Goal: Task Accomplishment & Management: Complete application form

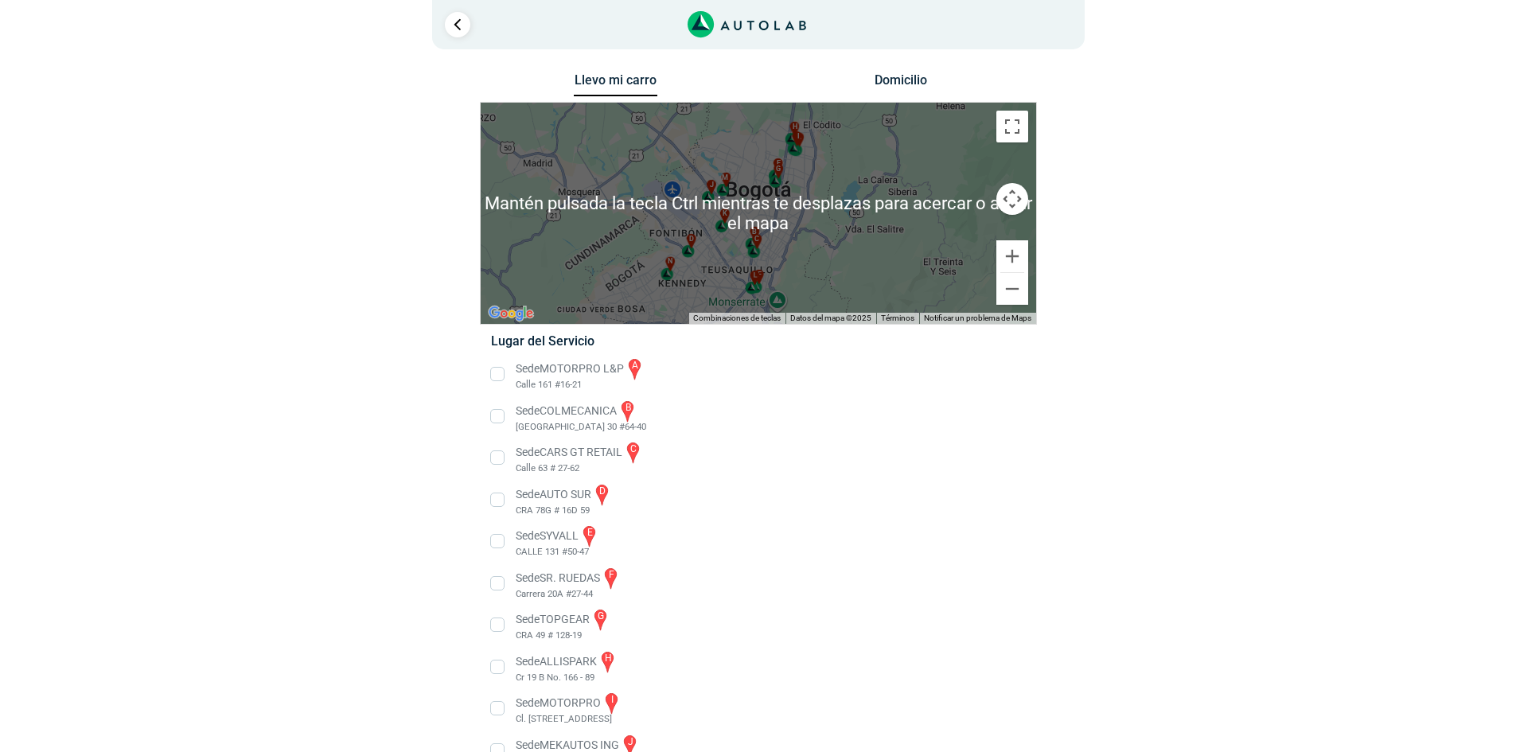
click at [797, 255] on div "a b c d e f g" at bounding box center [758, 213] width 555 height 221
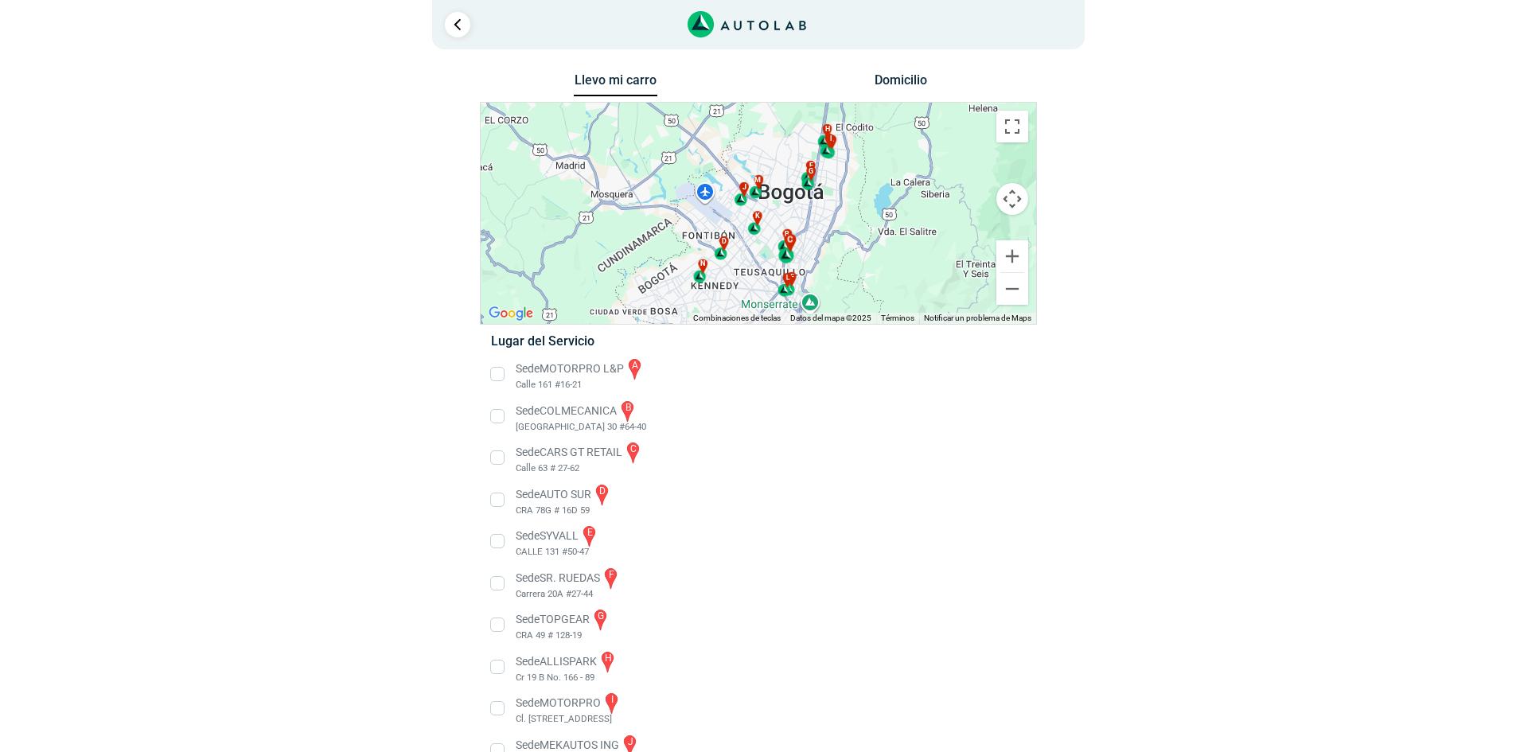
drag, startPoint x: 752, startPoint y: 239, endPoint x: 789, endPoint y: 242, distance: 37.5
click at [789, 242] on div "c" at bounding box center [787, 248] width 18 height 30
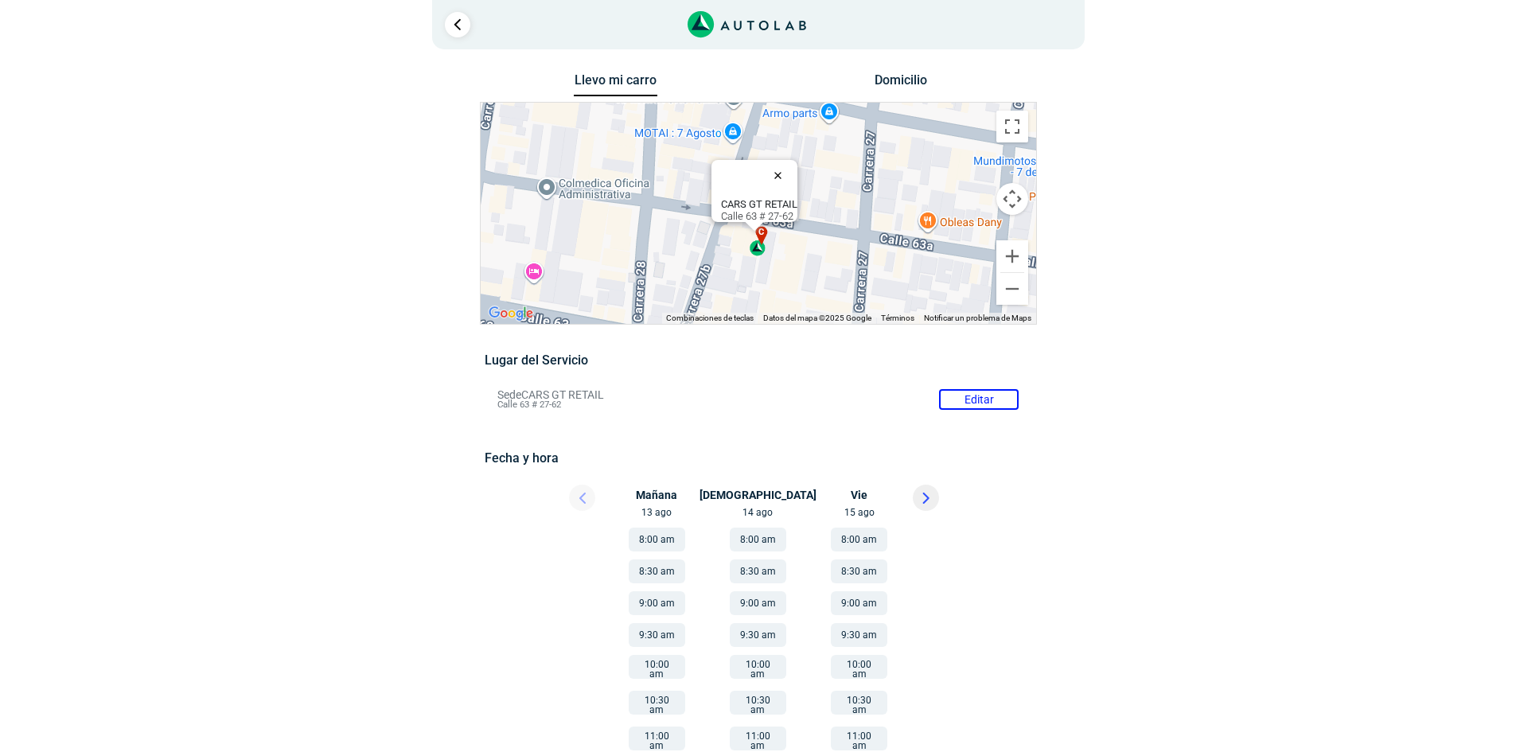
click at [786, 164] on button "Cerrar" at bounding box center [781, 175] width 38 height 38
click at [1015, 291] on button "Reducir" at bounding box center [1012, 289] width 32 height 32
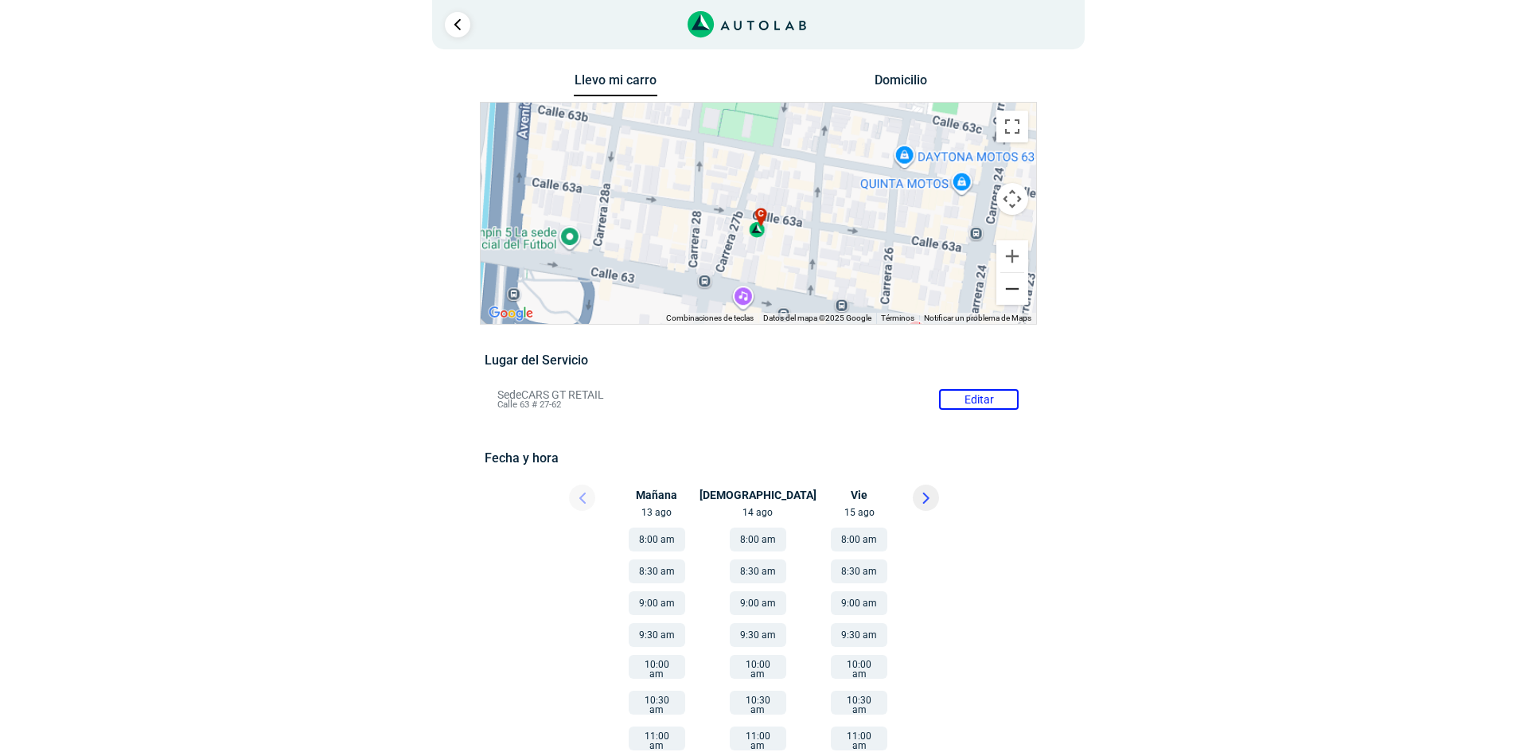
click at [1011, 290] on button "Reducir" at bounding box center [1012, 289] width 32 height 32
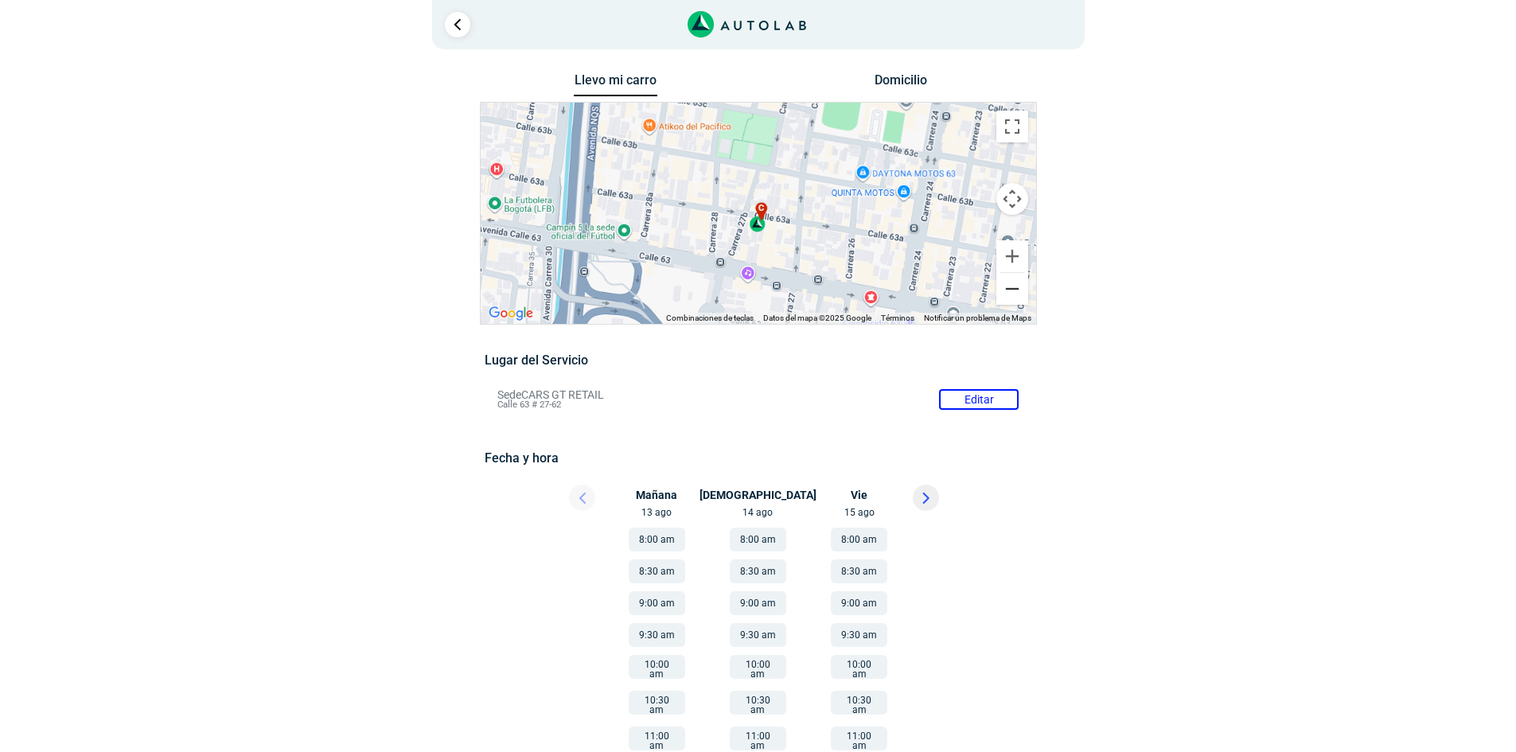
click at [1011, 290] on button "Reducir" at bounding box center [1012, 289] width 32 height 32
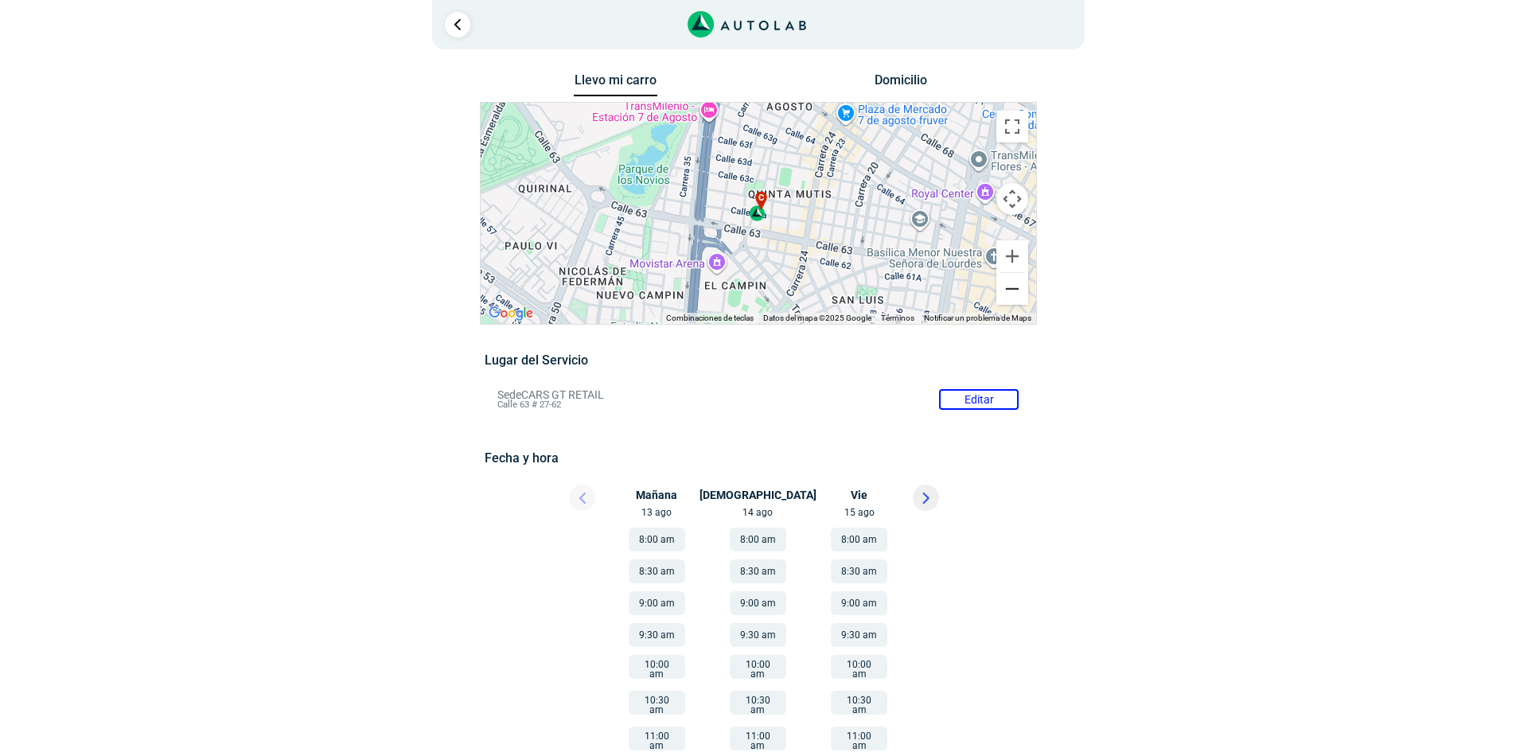
click at [1019, 293] on button "Reducir" at bounding box center [1012, 289] width 32 height 32
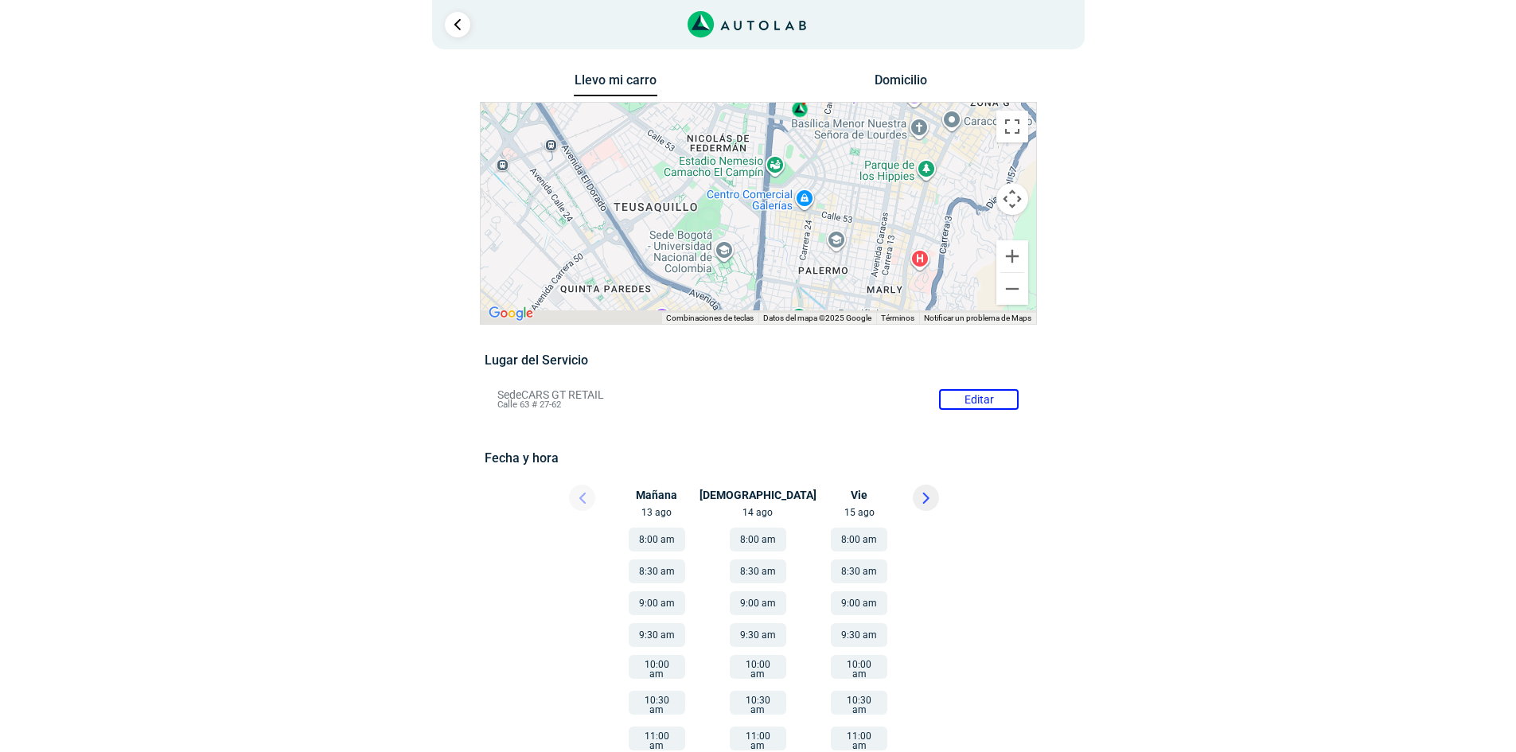
drag, startPoint x: 802, startPoint y: 255, endPoint x: 845, endPoint y: 151, distance: 112.0
click at [845, 151] on div "a b c d e f g" at bounding box center [758, 213] width 555 height 221
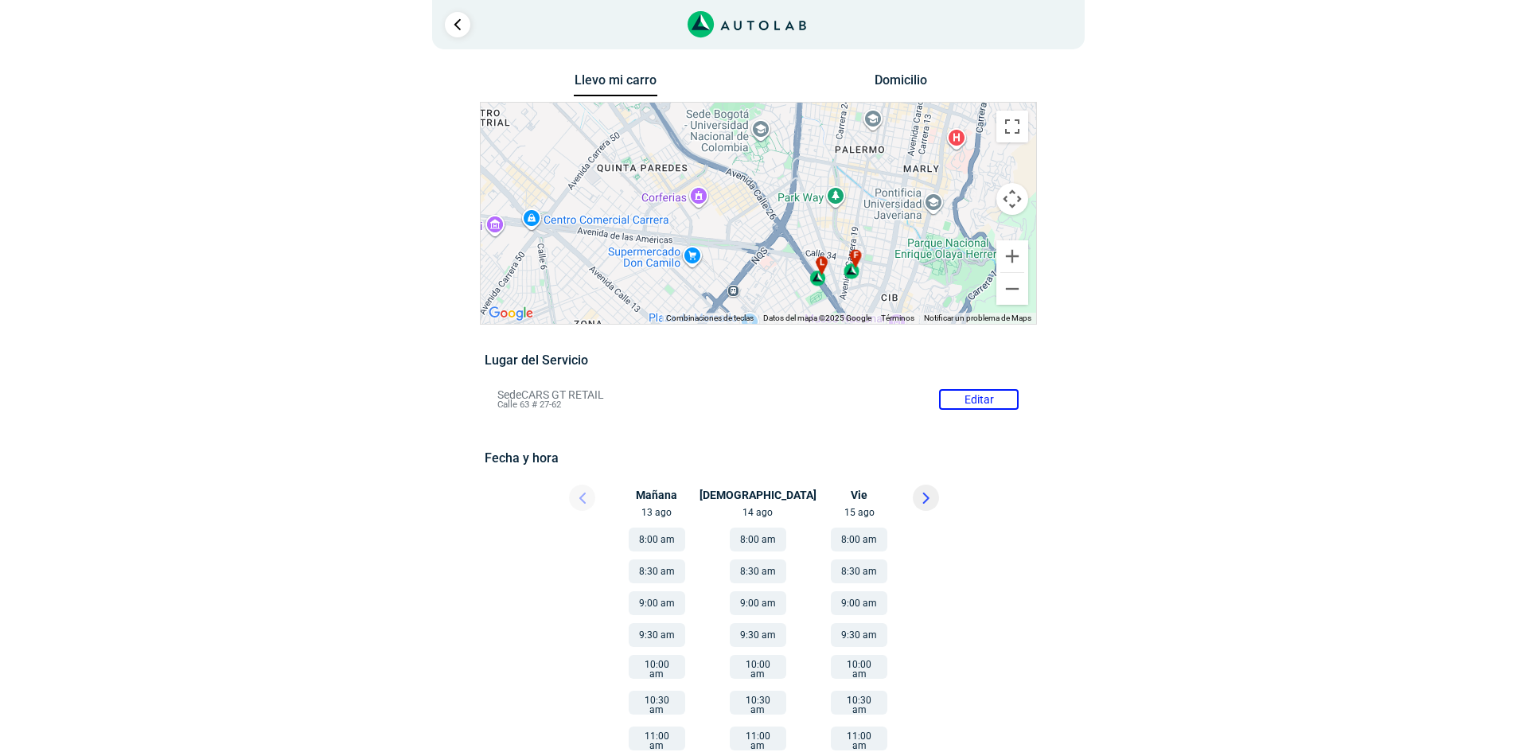
drag, startPoint x: 782, startPoint y: 278, endPoint x: 823, endPoint y: 147, distance: 136.7
click at [823, 147] on div "a b c d e f g" at bounding box center [758, 213] width 555 height 221
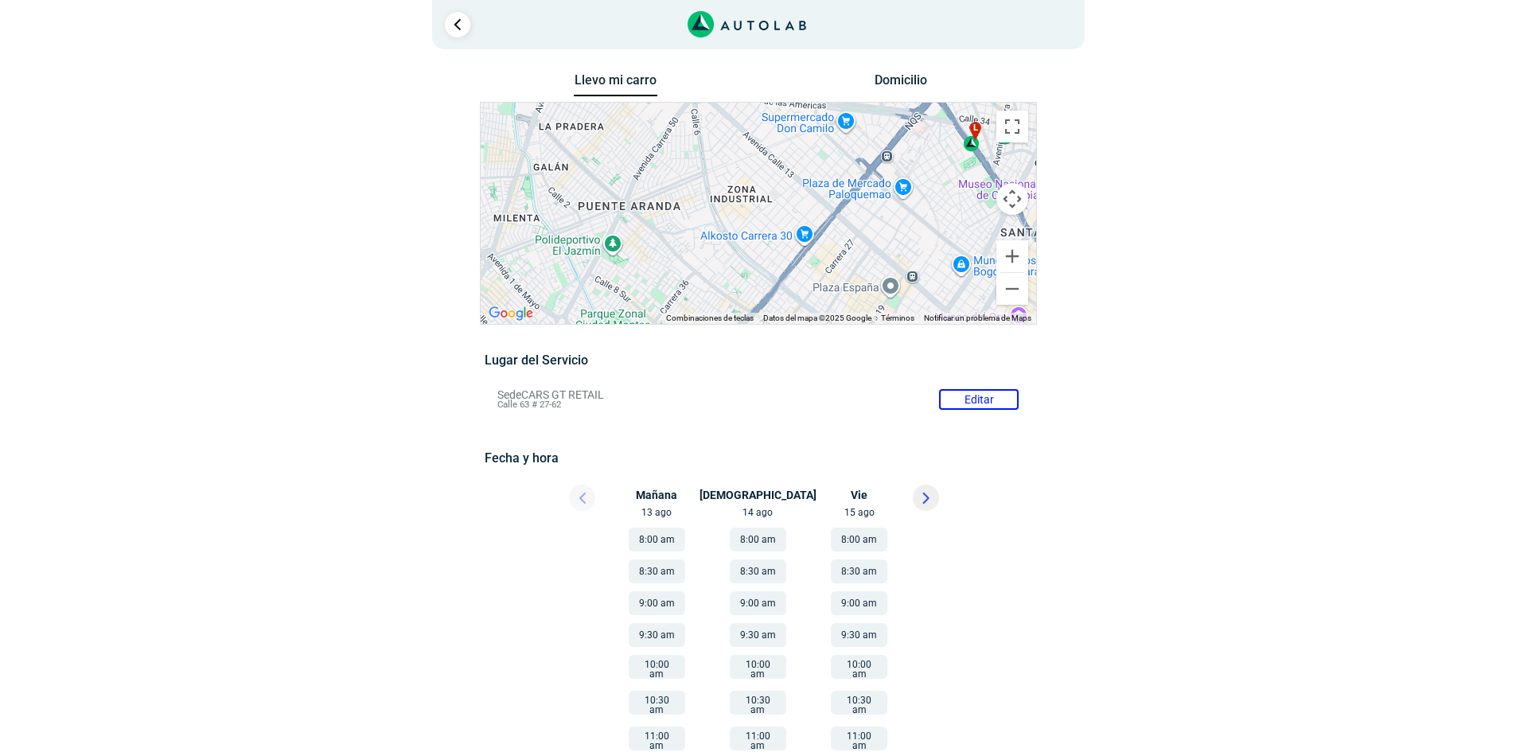
drag, startPoint x: 754, startPoint y: 280, endPoint x: 908, endPoint y: 146, distance: 204.1
click at [908, 146] on div "a b c d e f g" at bounding box center [758, 213] width 555 height 221
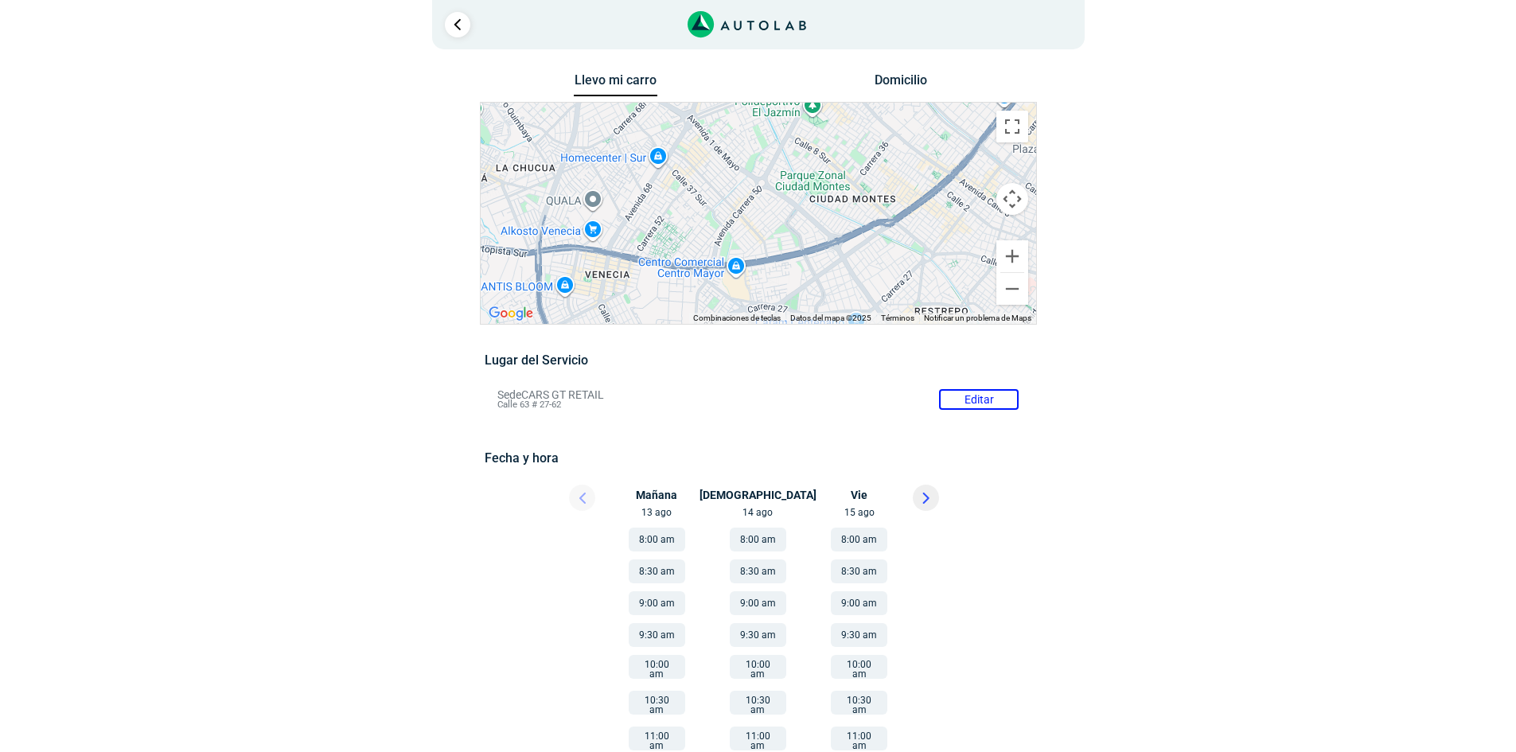
drag, startPoint x: 680, startPoint y: 258, endPoint x: 814, endPoint y: 184, distance: 153.5
click at [872, 127] on div "a b c d e f g" at bounding box center [758, 213] width 555 height 221
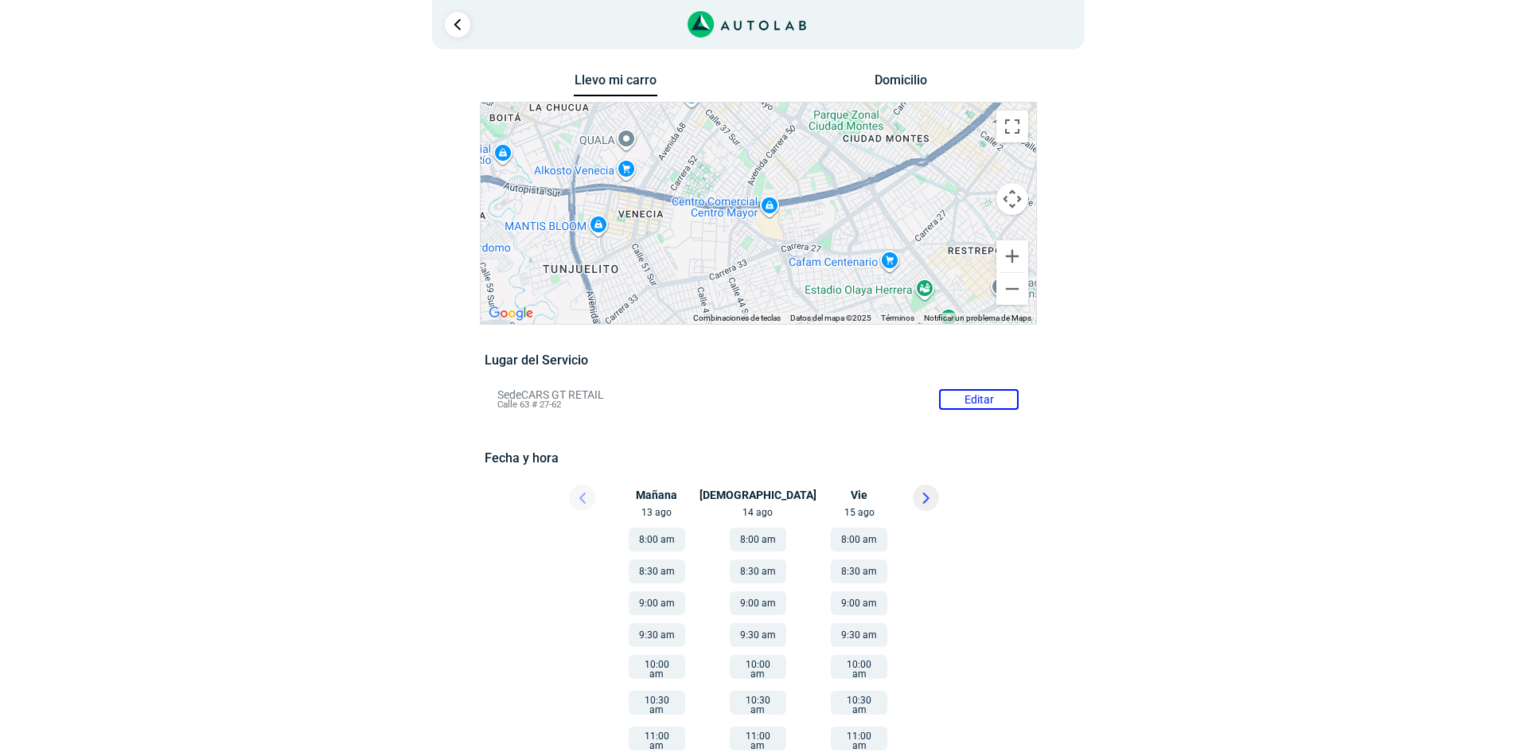
drag, startPoint x: 879, startPoint y: 194, endPoint x: 906, endPoint y: 153, distance: 49.4
click at [906, 153] on div "a b c d e f g" at bounding box center [758, 213] width 555 height 221
click at [1015, 290] on button "Reducir" at bounding box center [1012, 289] width 32 height 32
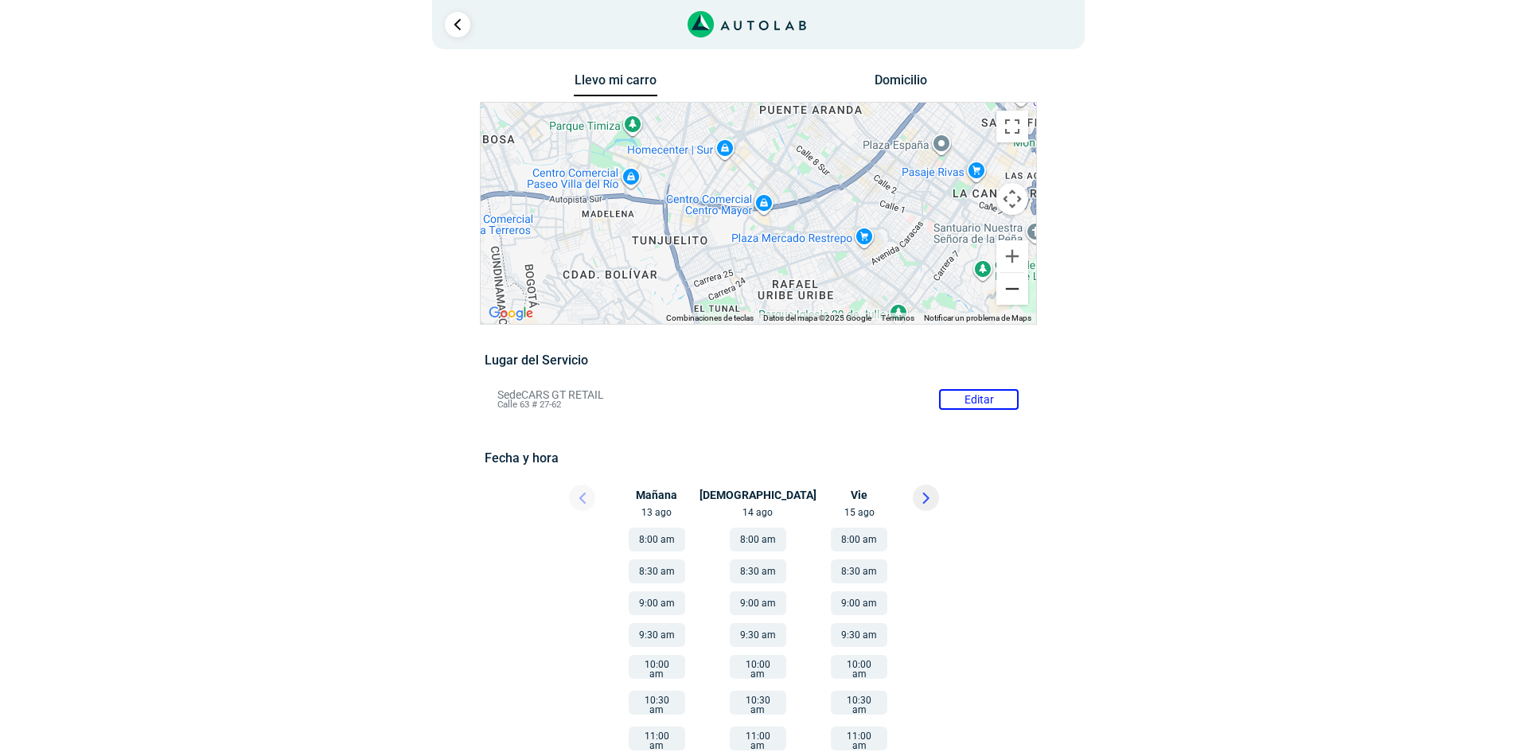
click at [1013, 287] on button "Reducir" at bounding box center [1012, 289] width 32 height 32
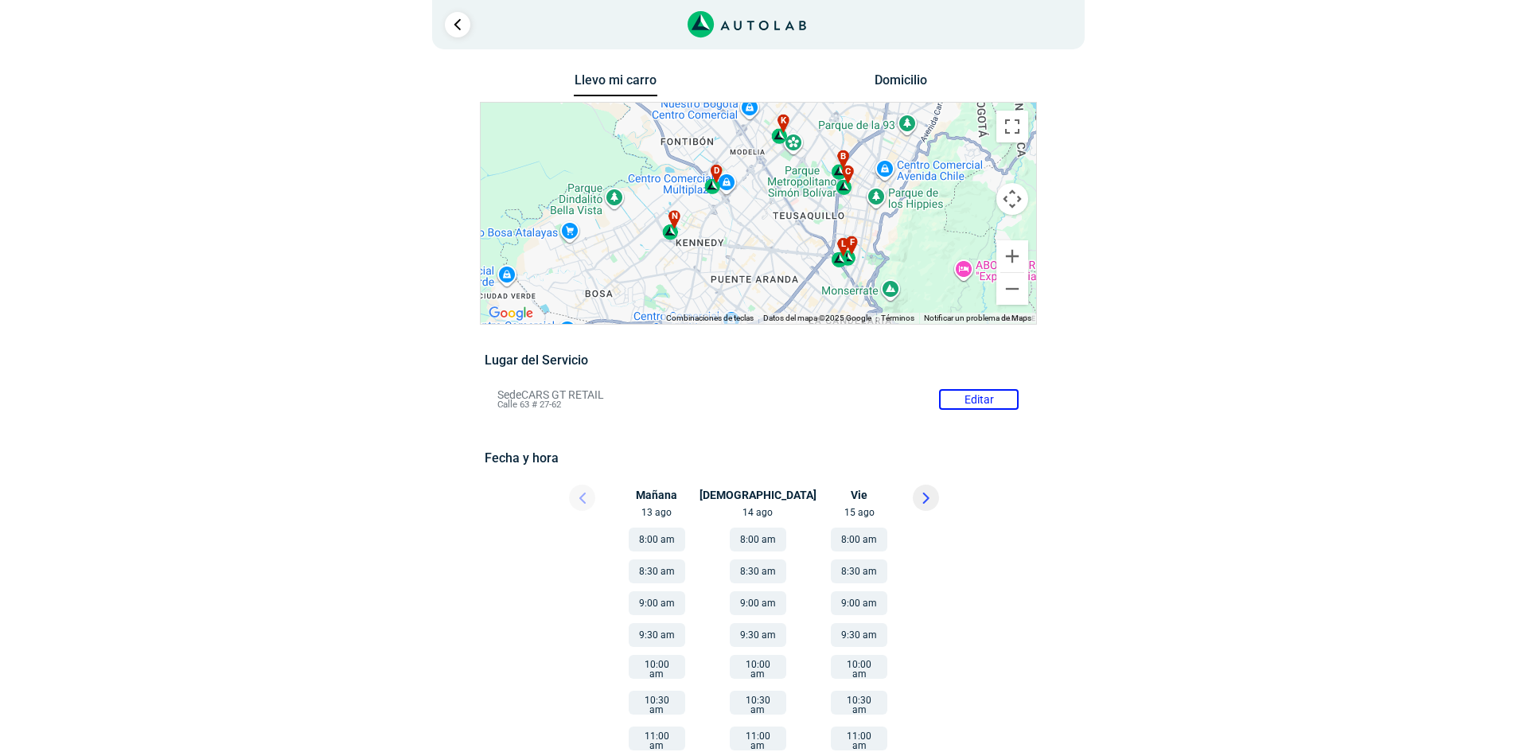
drag, startPoint x: 738, startPoint y: 170, endPoint x: 775, endPoint y: 235, distance: 74.8
click at [708, 288] on div "a b c d e f g" at bounding box center [758, 213] width 555 height 221
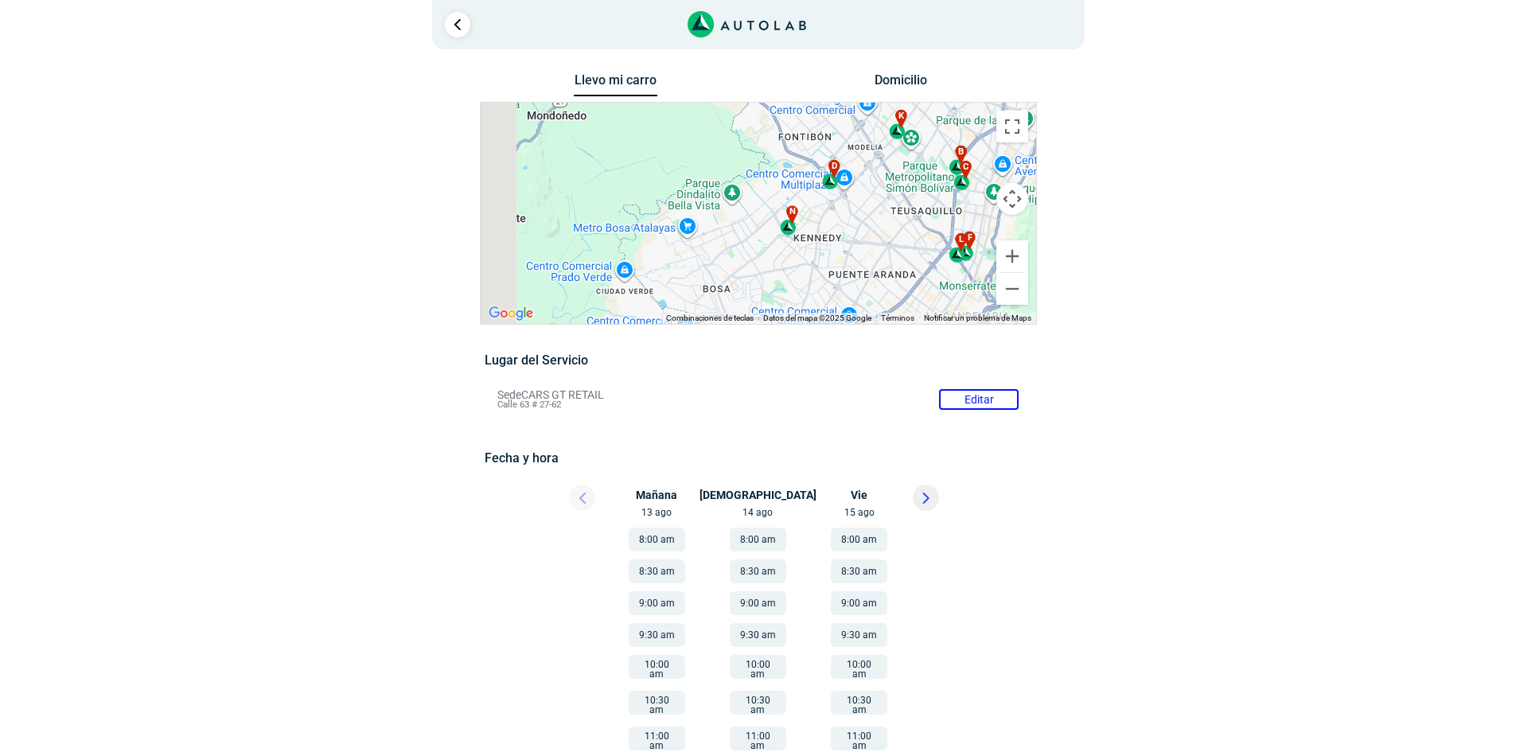
drag, startPoint x: 746, startPoint y: 234, endPoint x: 887, endPoint y: 228, distance: 141.8
click at [887, 228] on div "a b c d e f g" at bounding box center [758, 213] width 555 height 221
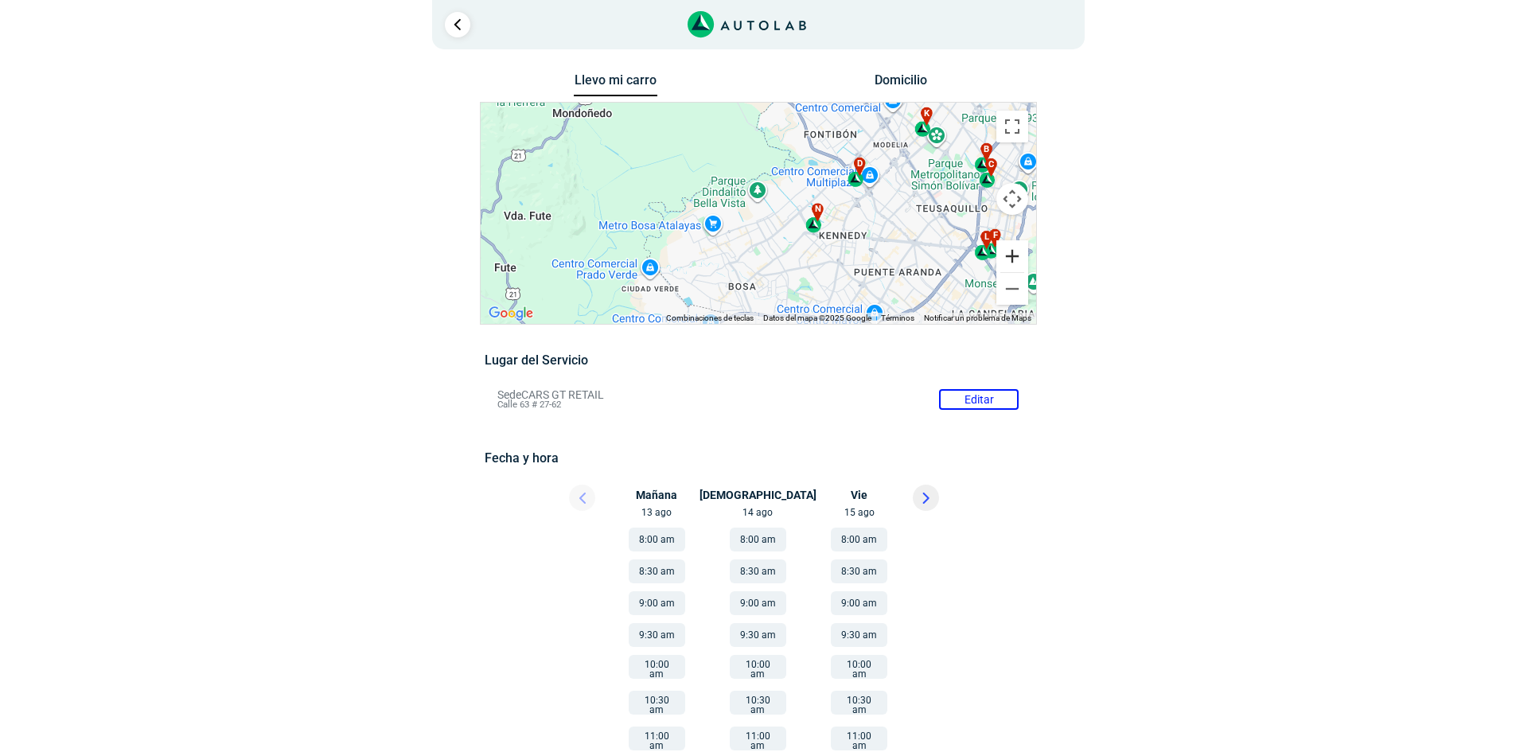
click at [1023, 263] on button "Ampliar" at bounding box center [1012, 256] width 32 height 32
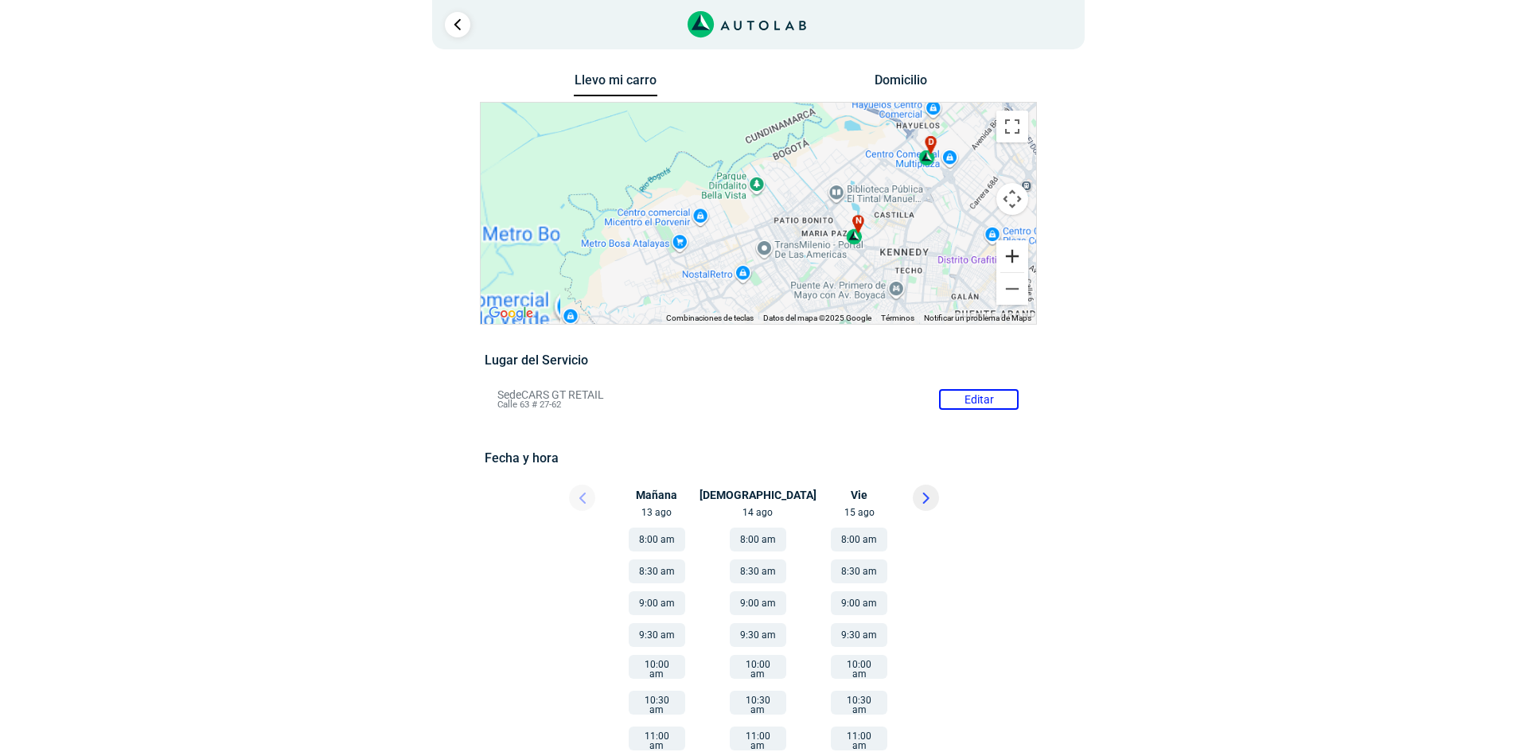
click at [1023, 263] on button "Ampliar" at bounding box center [1012, 256] width 32 height 32
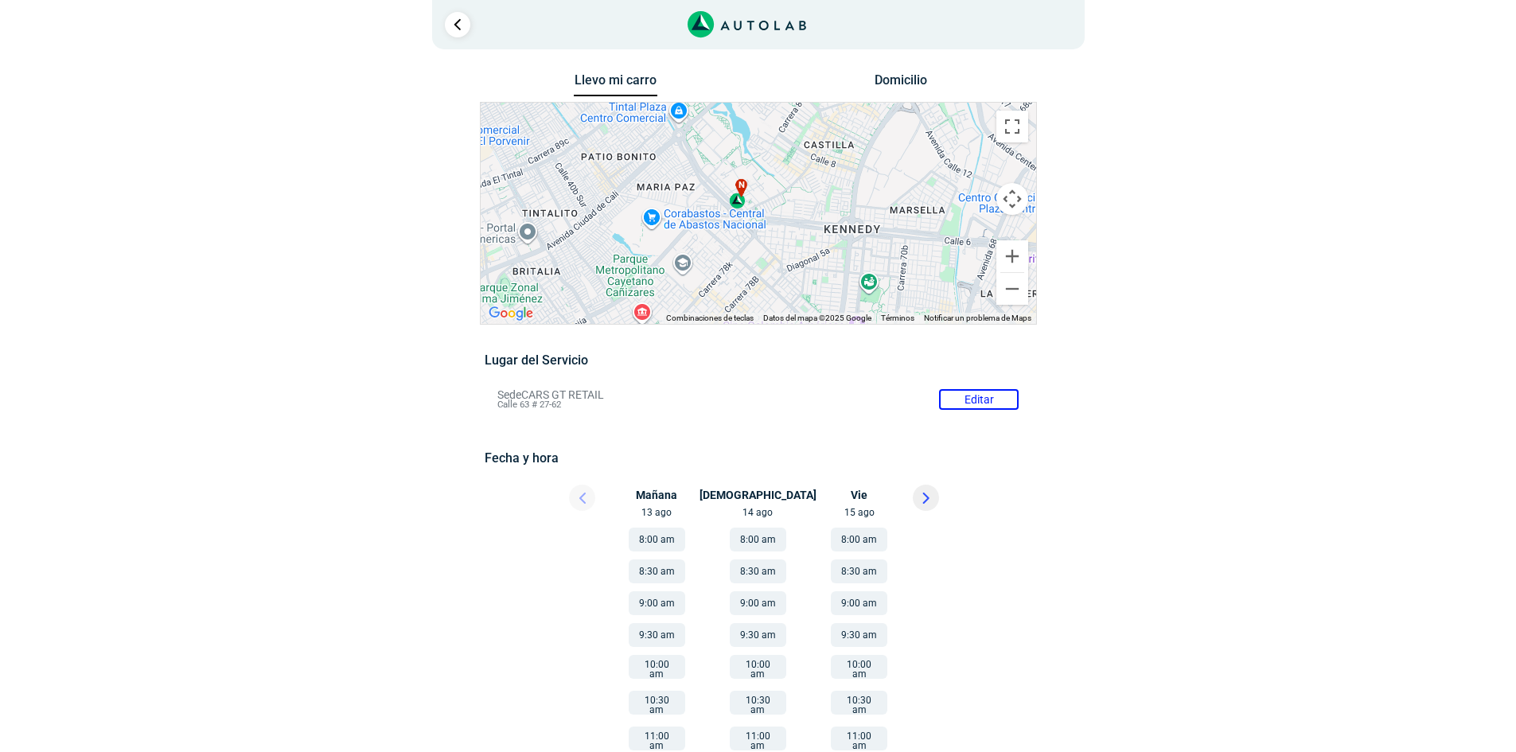
drag, startPoint x: 912, startPoint y: 271, endPoint x: 665, endPoint y: 197, distance: 257.8
click at [665, 197] on div "a b c d e f g" at bounding box center [758, 213] width 555 height 221
click at [1022, 263] on button "Ampliar" at bounding box center [1012, 256] width 32 height 32
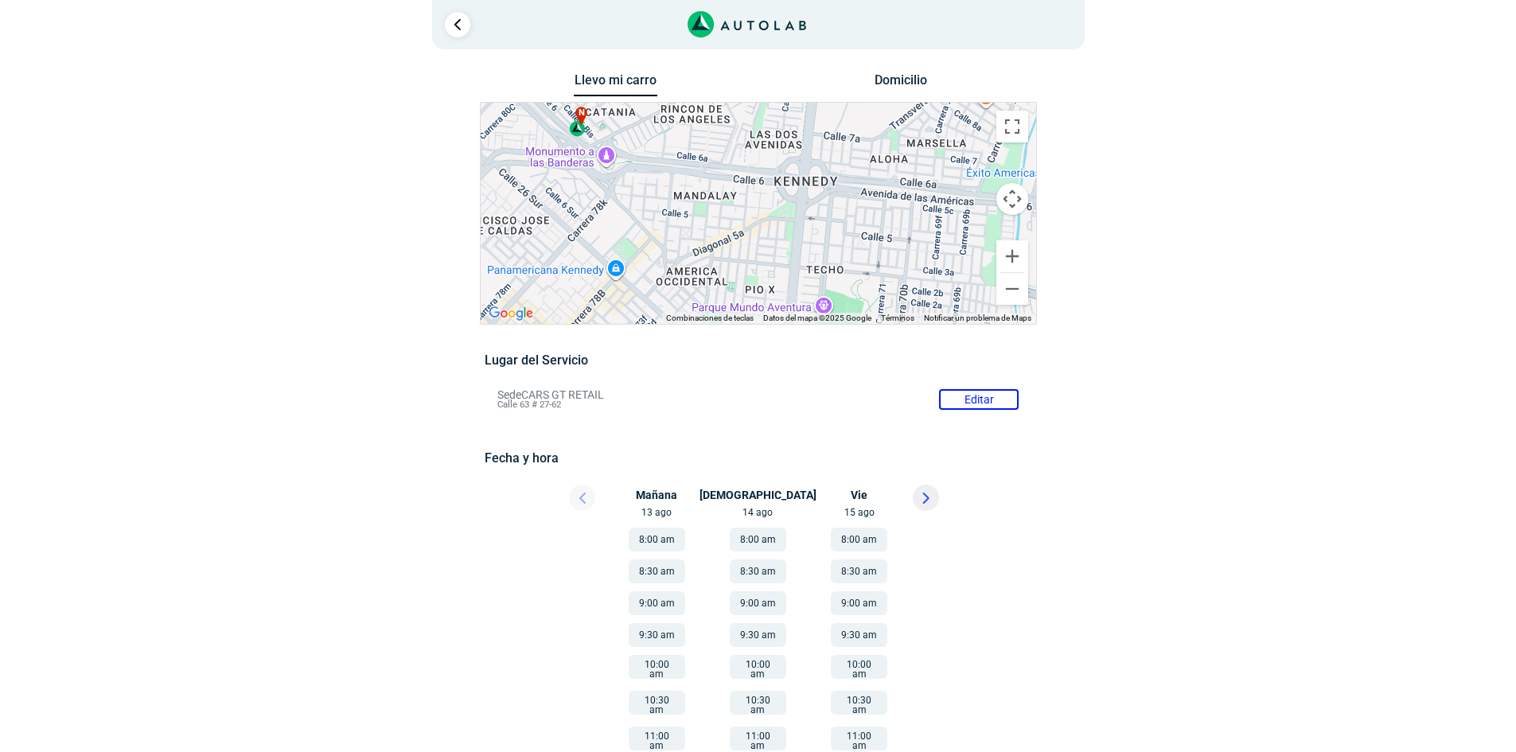
drag, startPoint x: 875, startPoint y: 275, endPoint x: 885, endPoint y: 259, distance: 19.7
click at [715, 200] on div "a b c d e f g" at bounding box center [758, 213] width 555 height 221
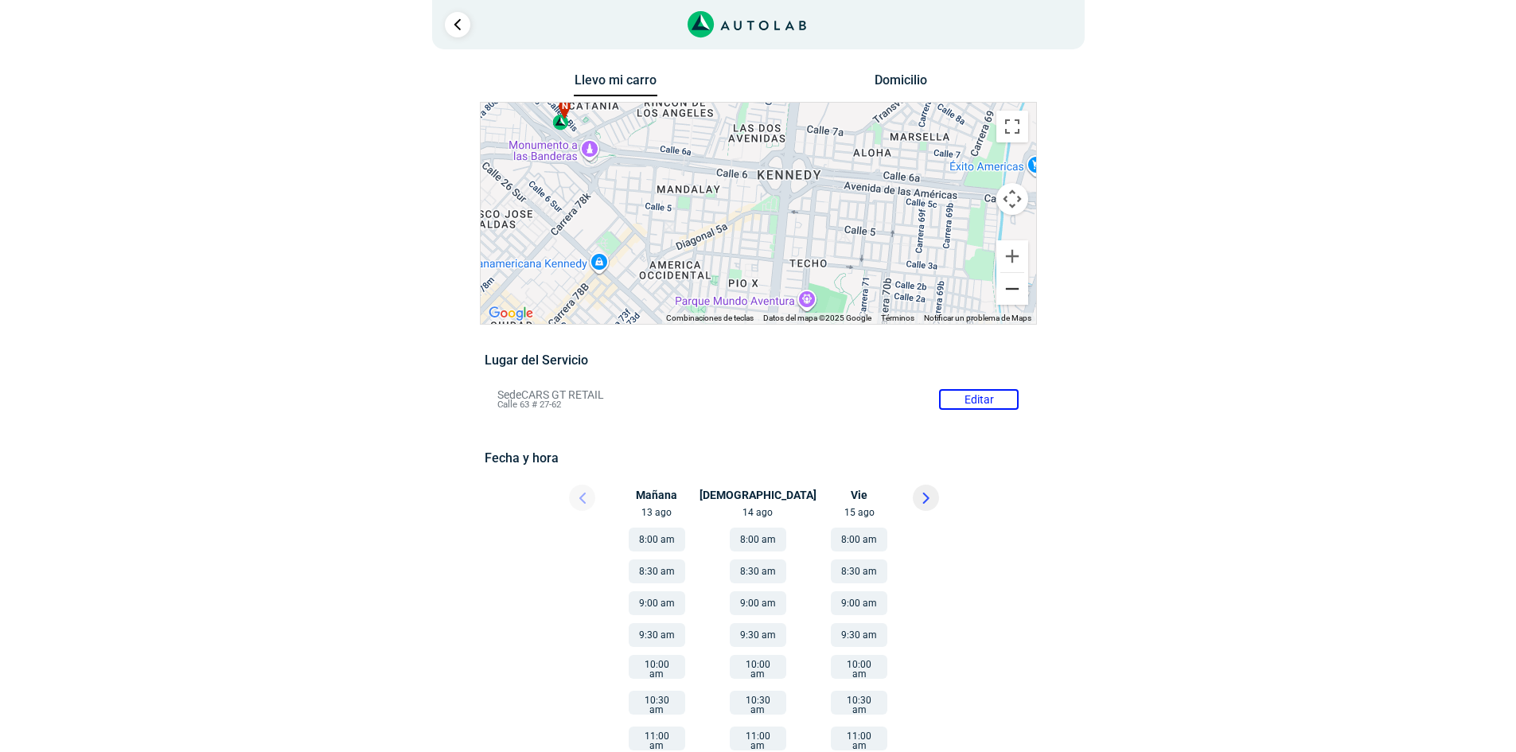
click at [1012, 280] on button "Reducir" at bounding box center [1012, 289] width 32 height 32
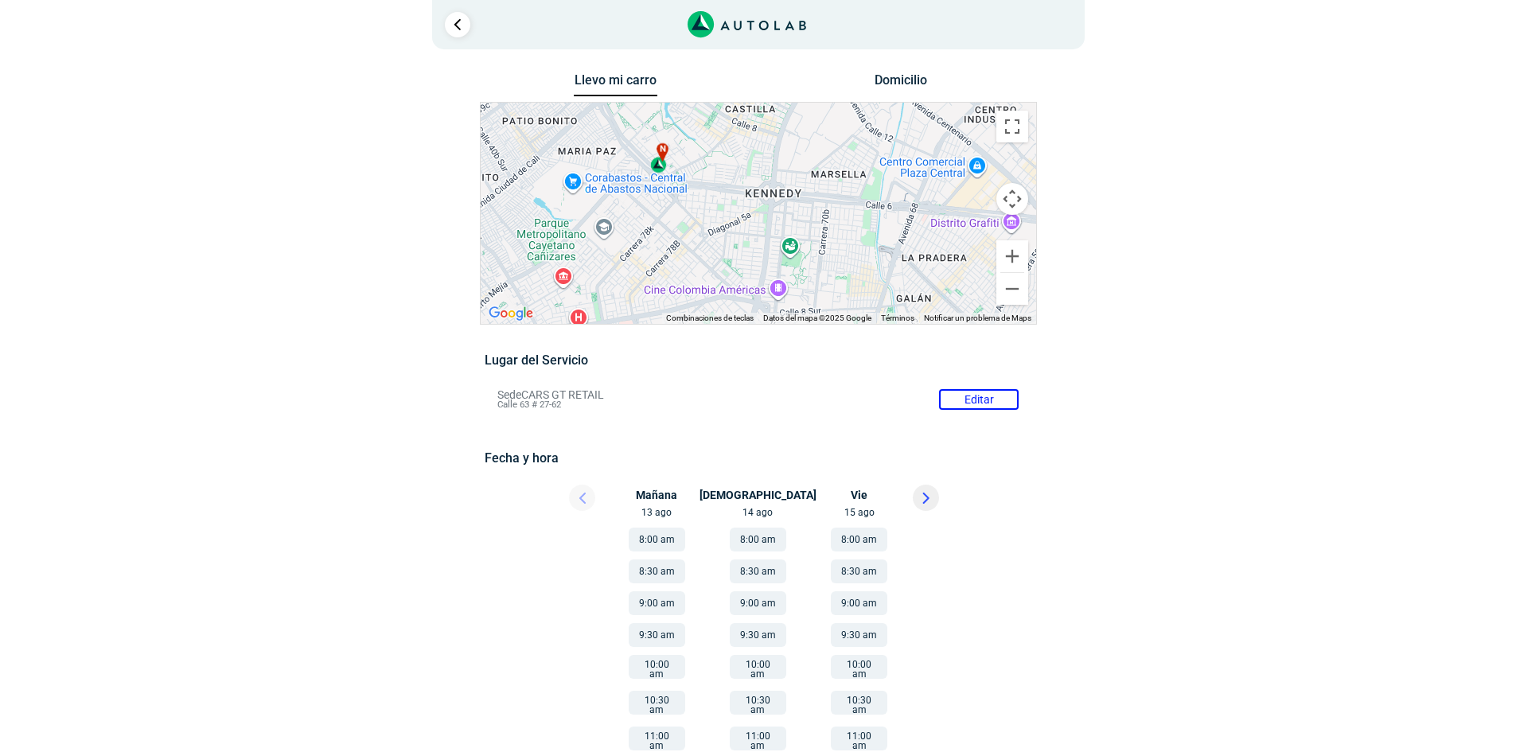
drag, startPoint x: 885, startPoint y: 250, endPoint x: 653, endPoint y: 208, distance: 236.2
click at [653, 208] on div "a b c d e f g" at bounding box center [758, 213] width 555 height 221
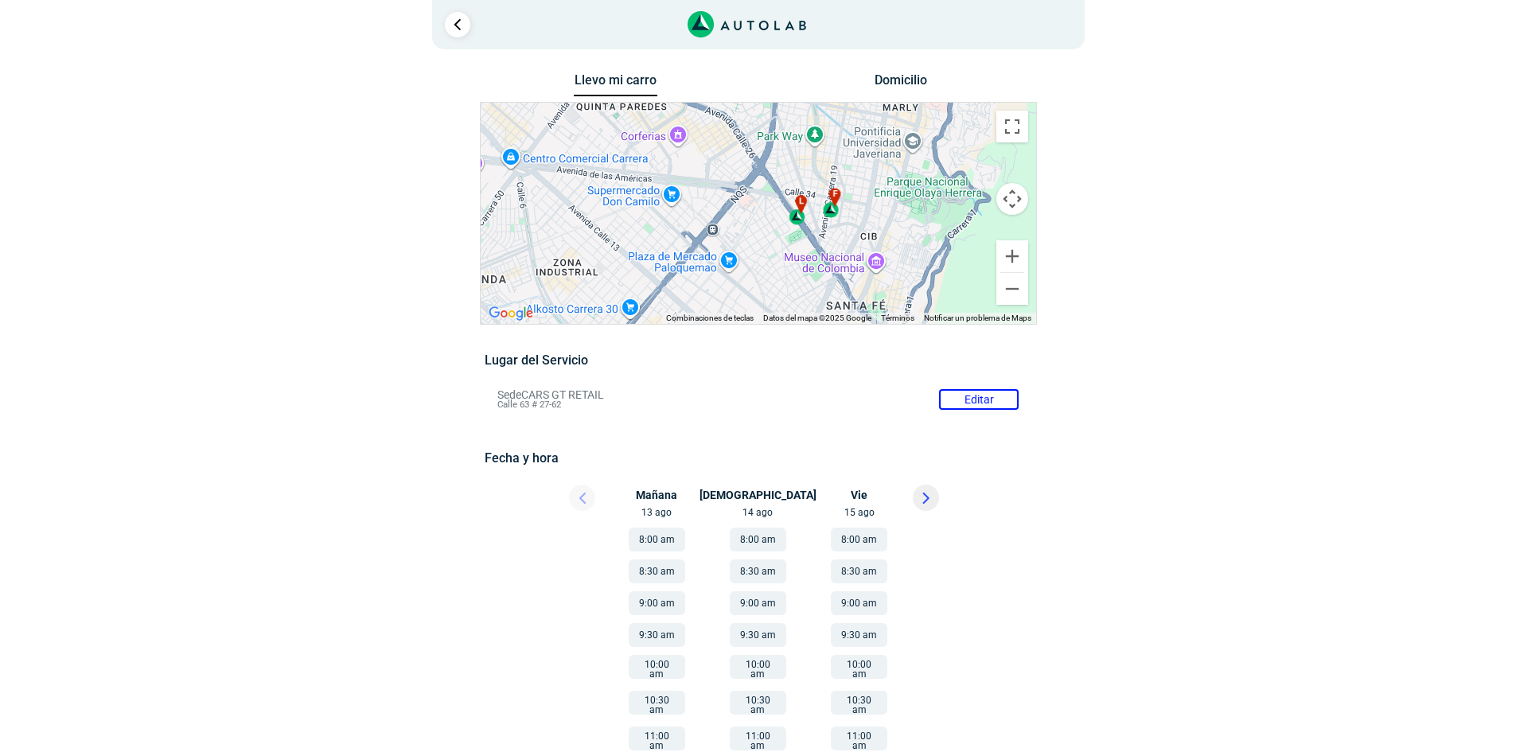
drag, startPoint x: 812, startPoint y: 228, endPoint x: 560, endPoint y: 215, distance: 252.6
click at [560, 215] on div "a b c d e f g" at bounding box center [758, 213] width 555 height 221
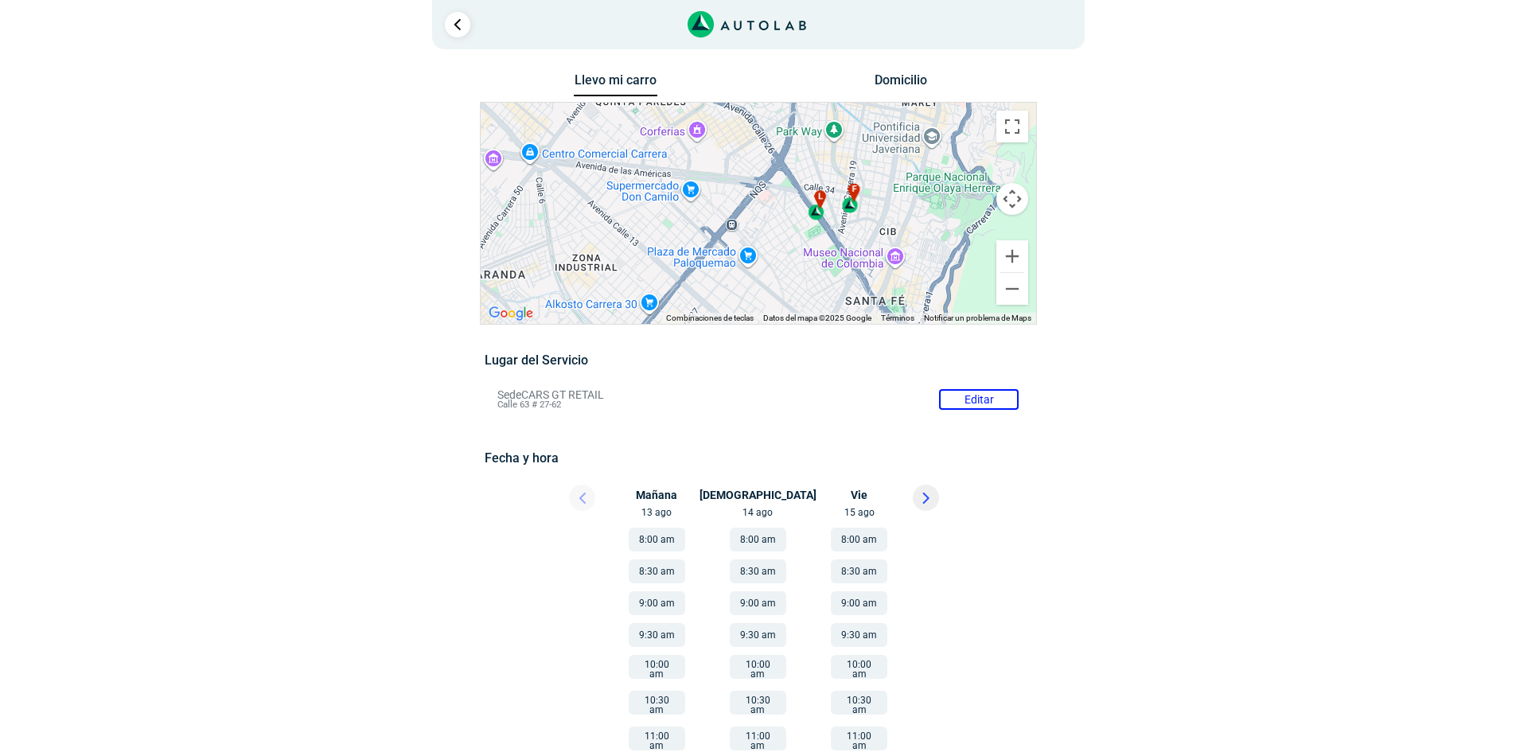
drag, startPoint x: 755, startPoint y: 260, endPoint x: 779, endPoint y: 253, distance: 24.9
click at [779, 253] on div "a b c d e f g" at bounding box center [758, 213] width 555 height 221
click at [1003, 257] on button "Ampliar" at bounding box center [1012, 256] width 32 height 32
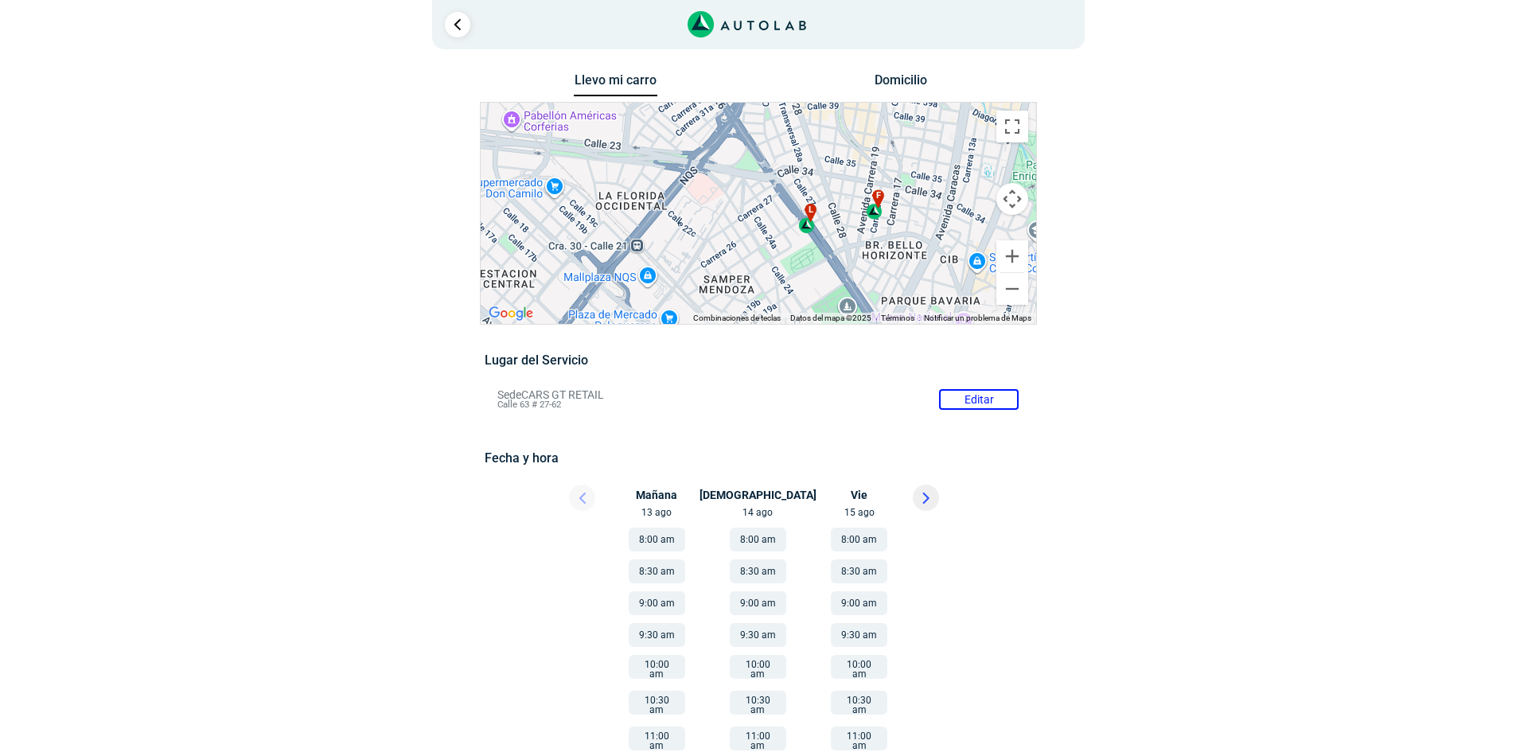
drag, startPoint x: 841, startPoint y: 253, endPoint x: 763, endPoint y: 267, distance: 79.2
click at [763, 267] on div "a b c d e f g" at bounding box center [758, 213] width 555 height 221
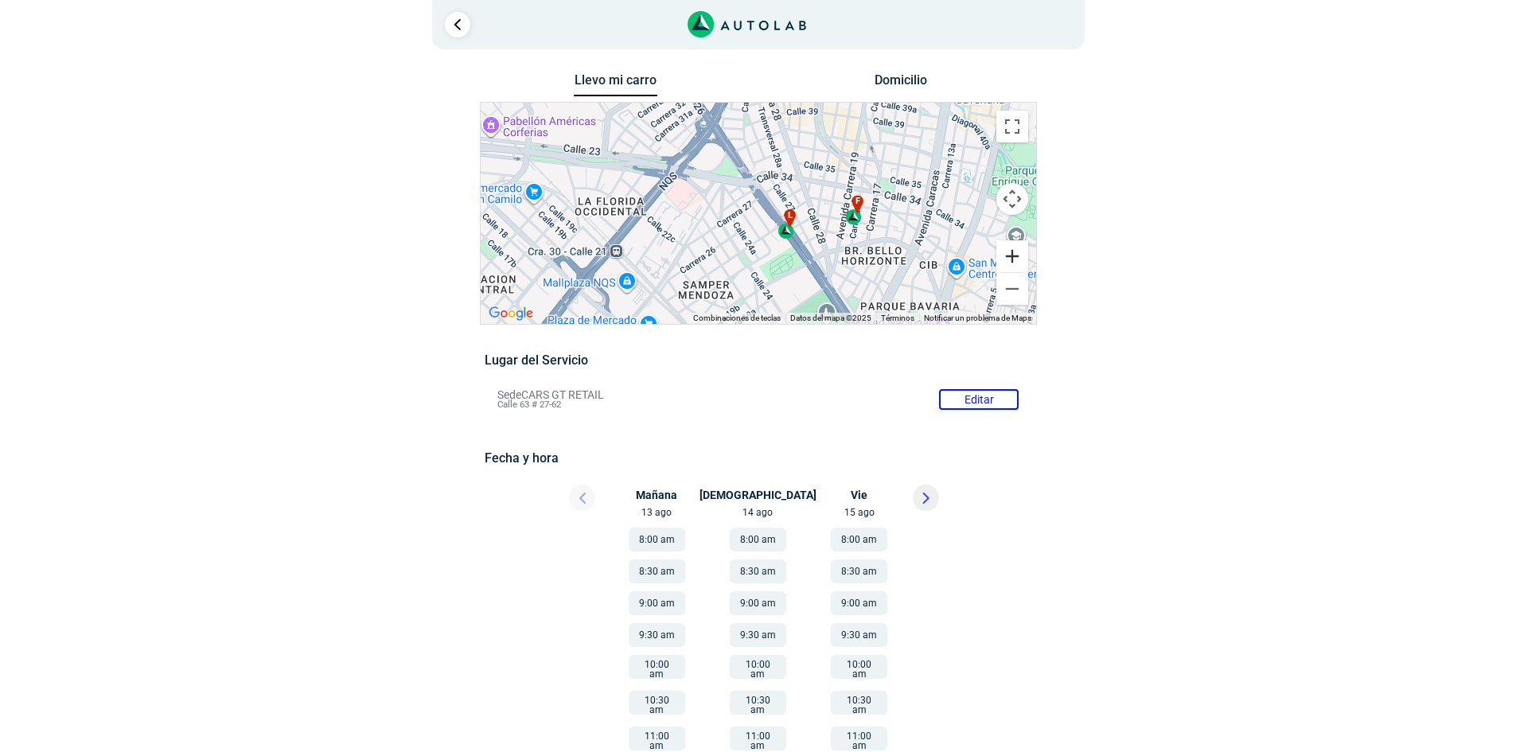
click at [1010, 253] on button "Ampliar" at bounding box center [1012, 256] width 32 height 32
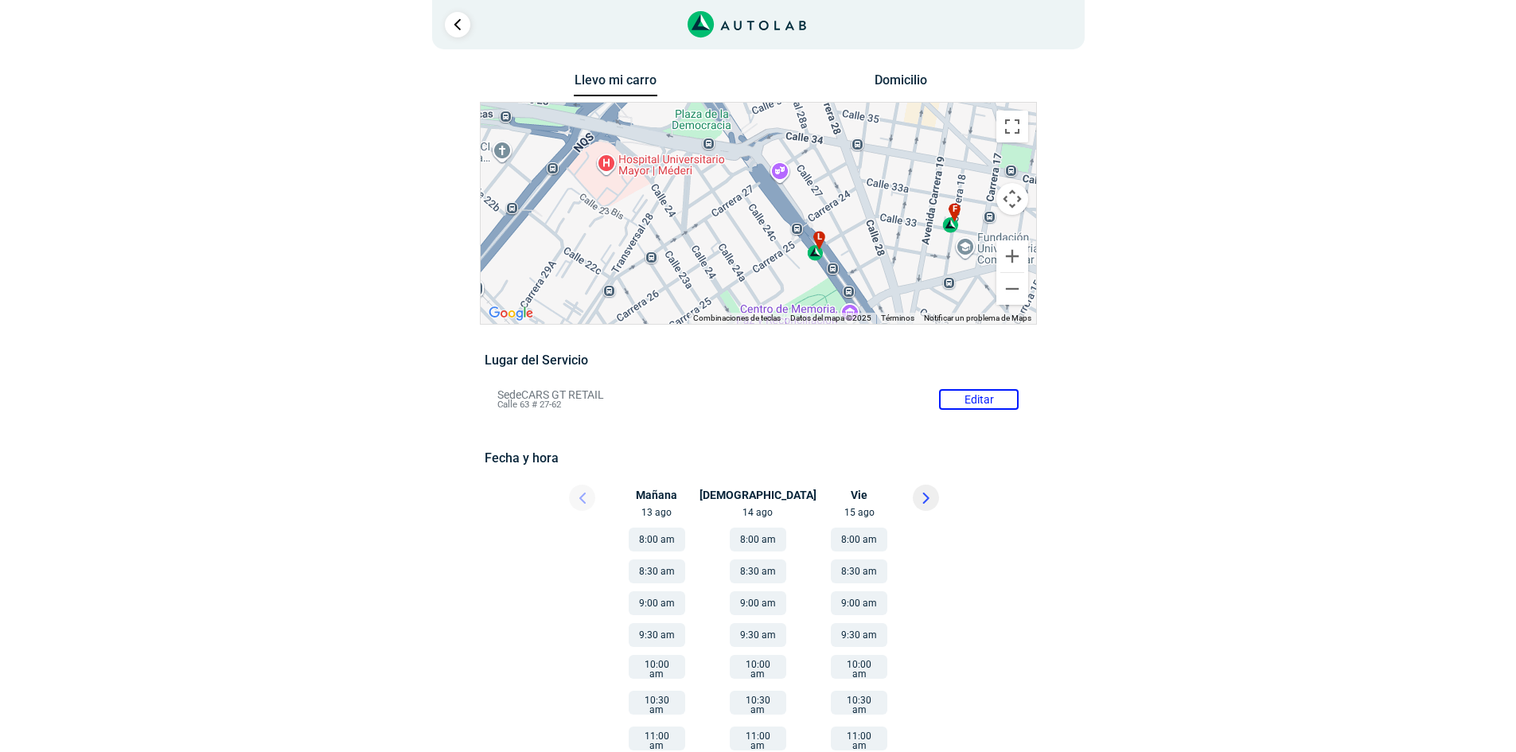
click at [816, 253] on div "l" at bounding box center [816, 246] width 18 height 30
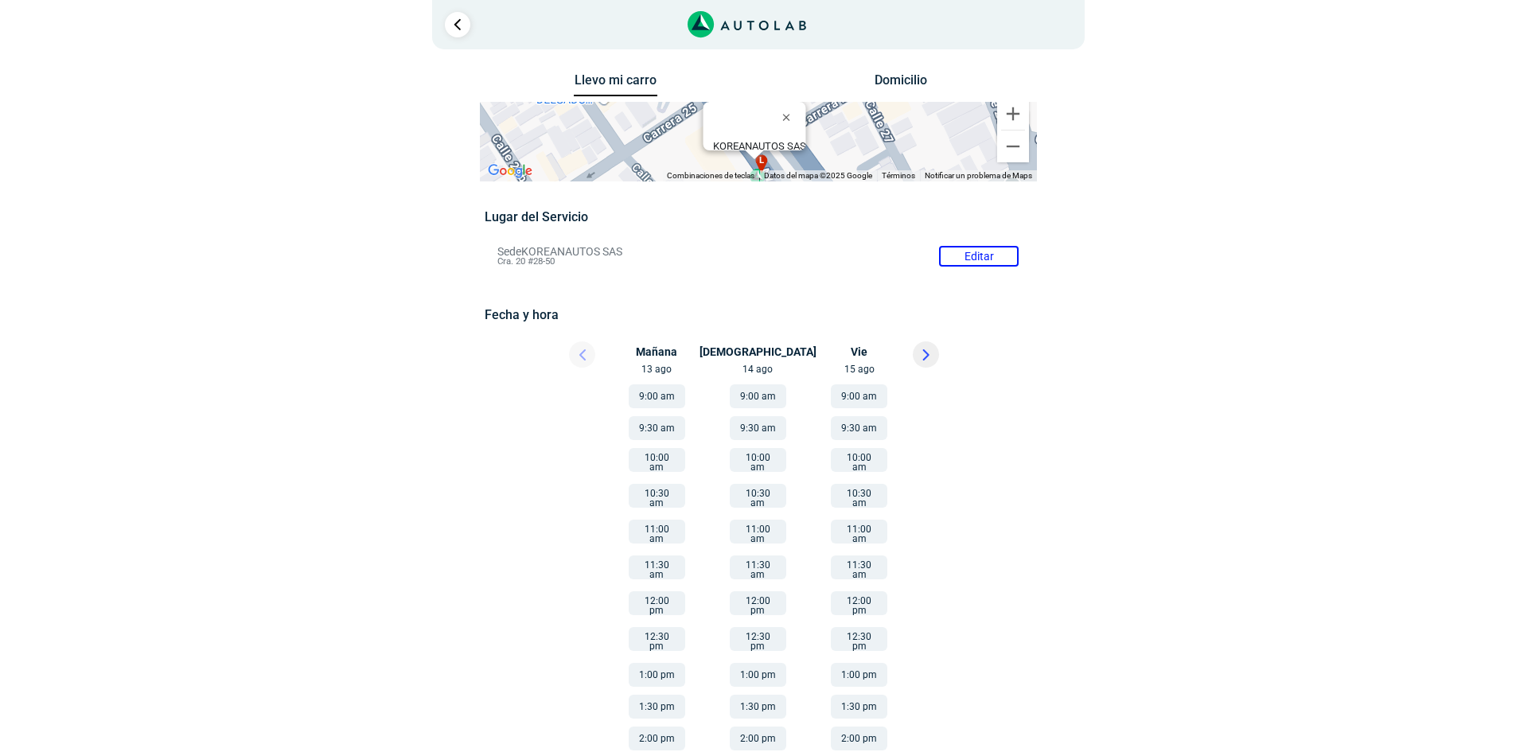
click at [467, 33] on div at bounding box center [457, 24] width 25 height 25
click at [465, 29] on link "Ir al paso anterior" at bounding box center [457, 24] width 25 height 25
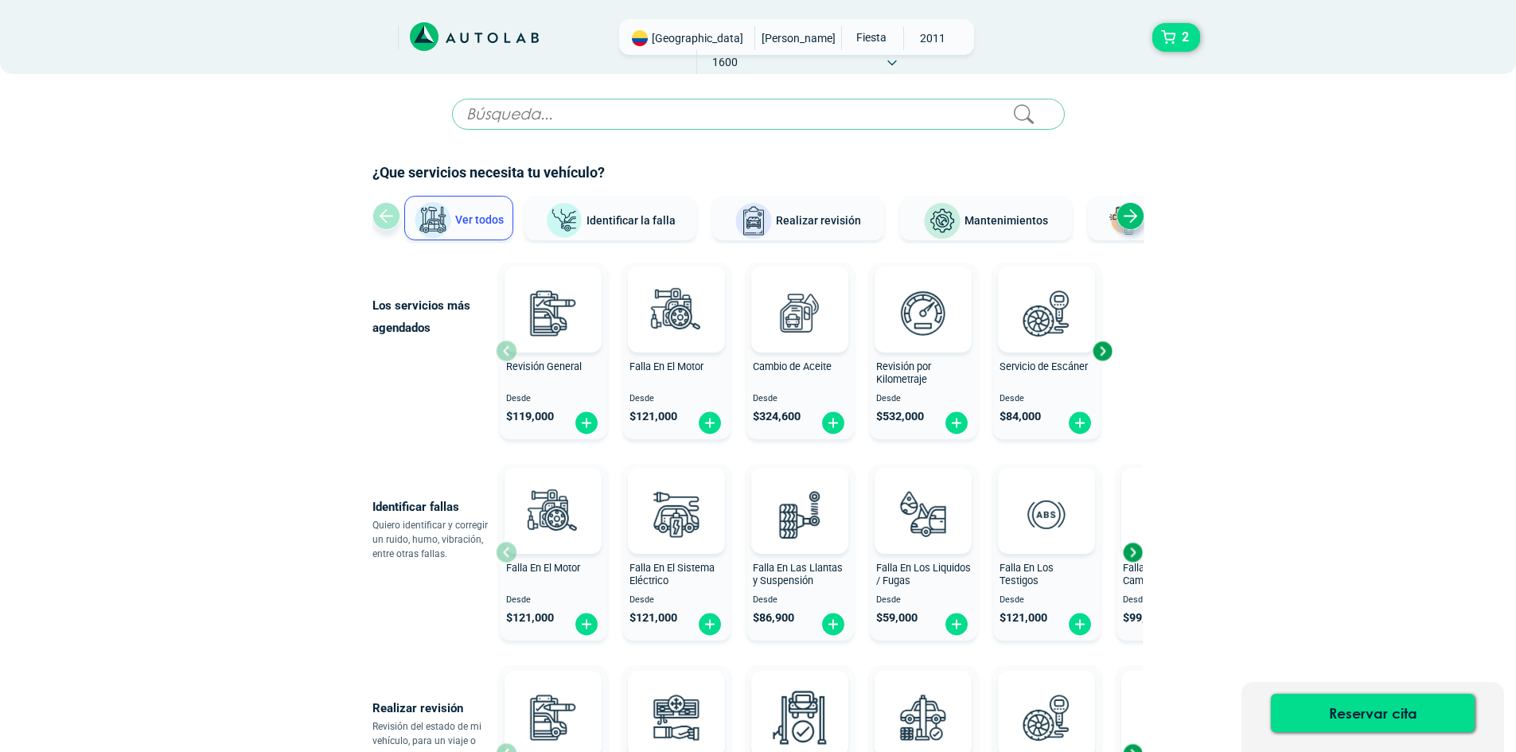
scroll to position [557, 0]
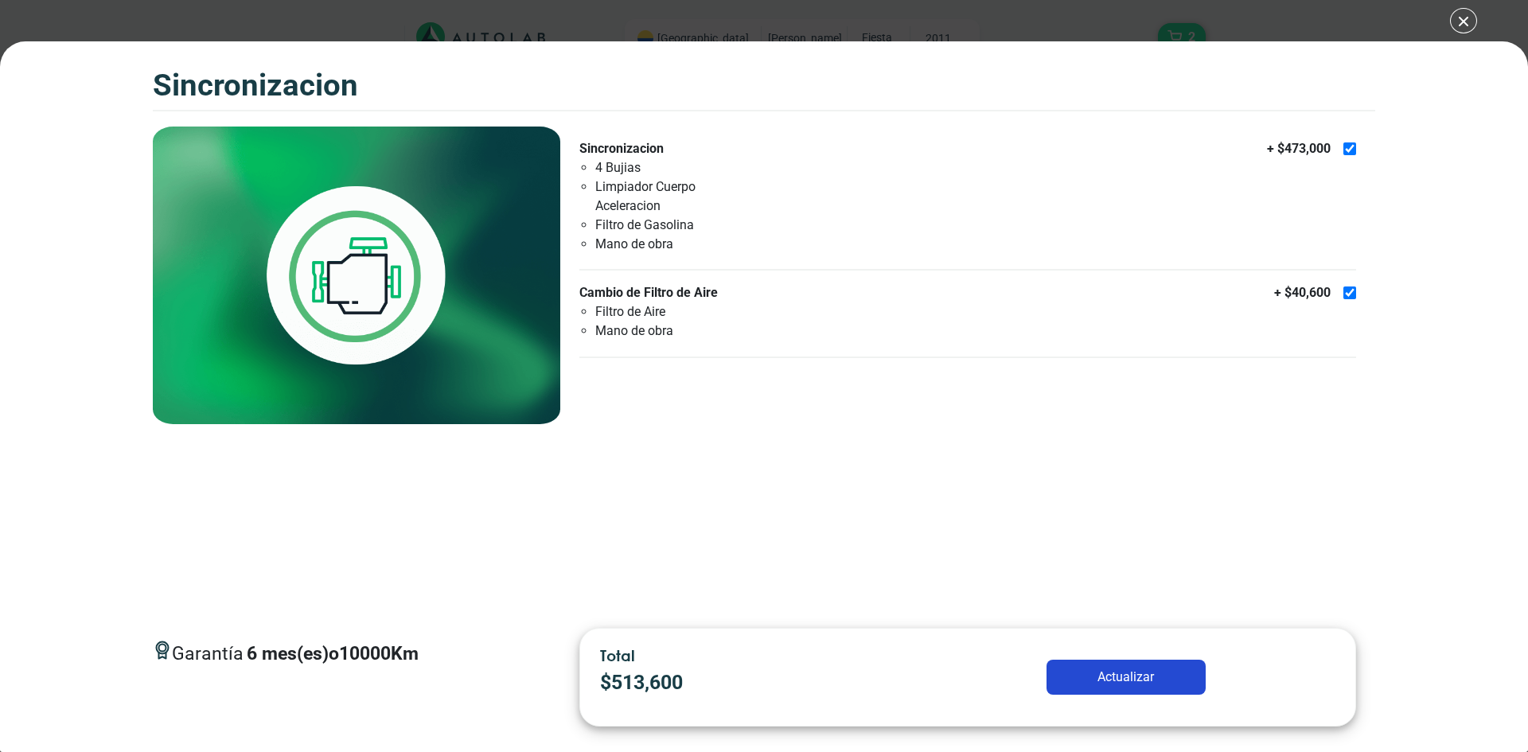
click at [33, 10] on div "SINCRONIZACION 2 SINCRONIZACION 6 10000 Km" at bounding box center [764, 376] width 1528 height 752
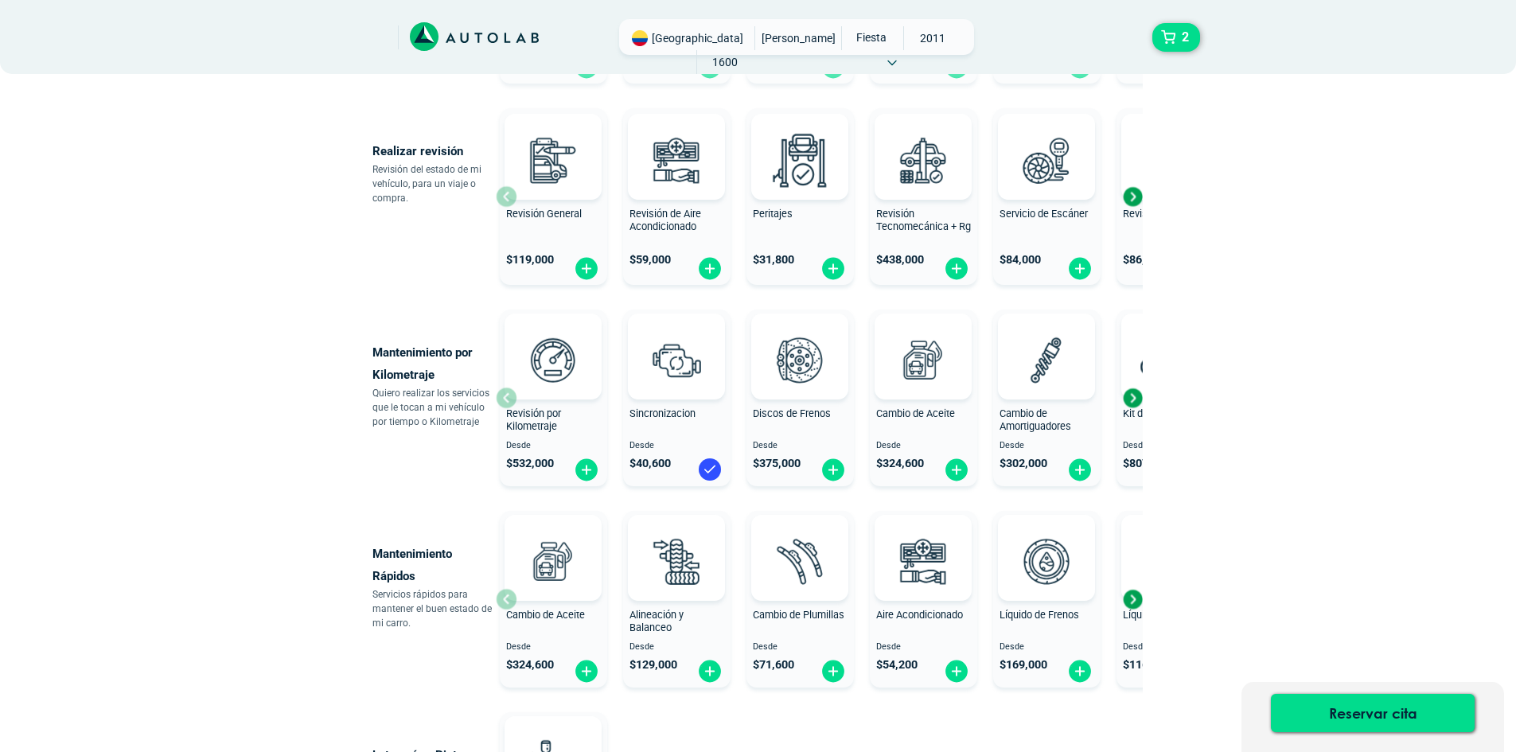
scroll to position [318, 0]
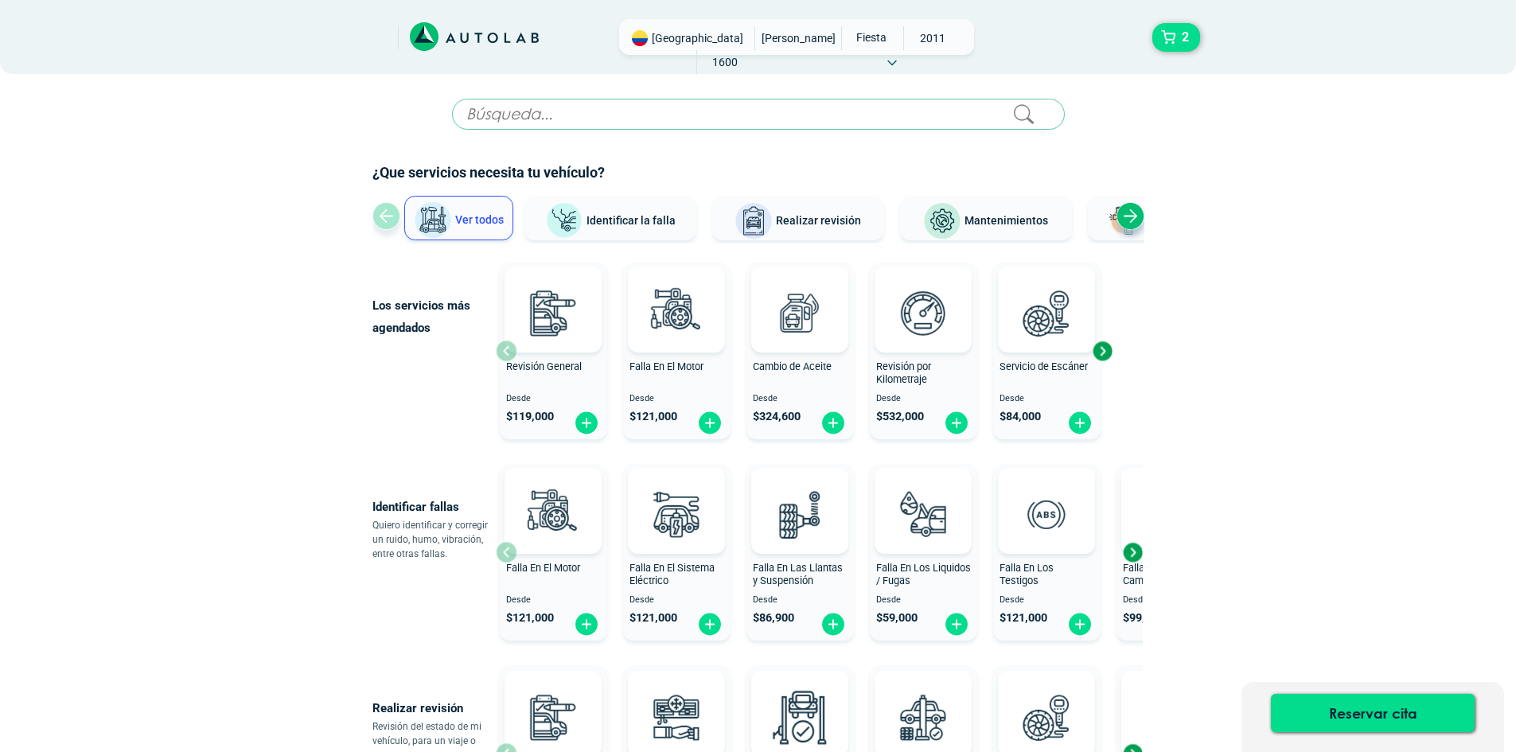
scroll to position [477, 0]
